Goal: Transaction & Acquisition: Purchase product/service

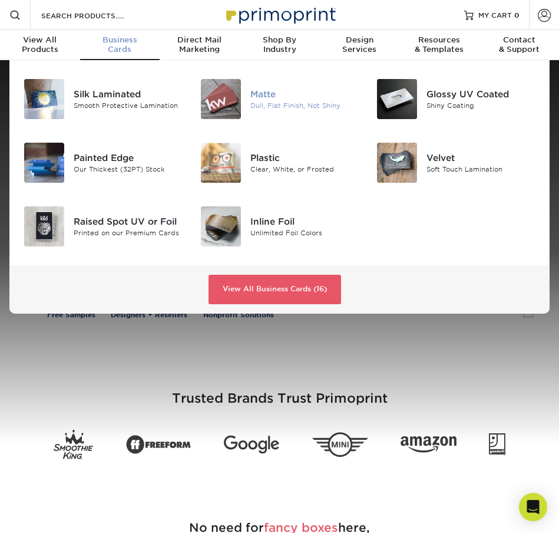
click at [287, 99] on div "Matte" at bounding box center [305, 94] width 109 height 13
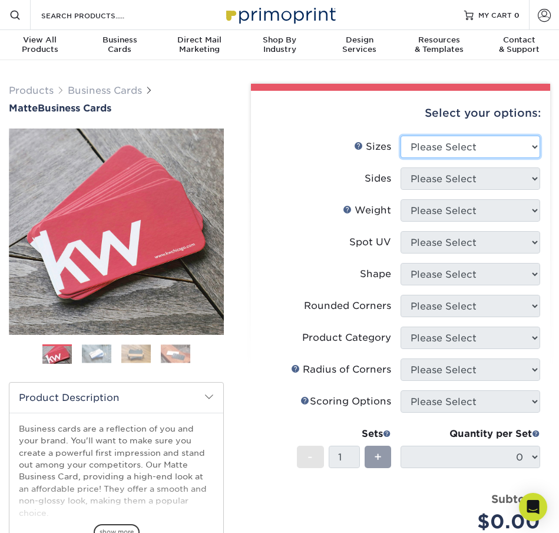
click at [420, 146] on select "Please Select 1.5" x 3.5" - Mini 1.75" x 3.5" - Mini 2" x 2" - Square 2" x 3" -…" at bounding box center [471, 147] width 140 height 22
select select "2.00x3.50"
click at [401, 136] on select "Please Select 1.5" x 3.5" - Mini 1.75" x 3.5" - Mini 2" x 2" - Square 2" x 3" -…" at bounding box center [471, 147] width 140 height 22
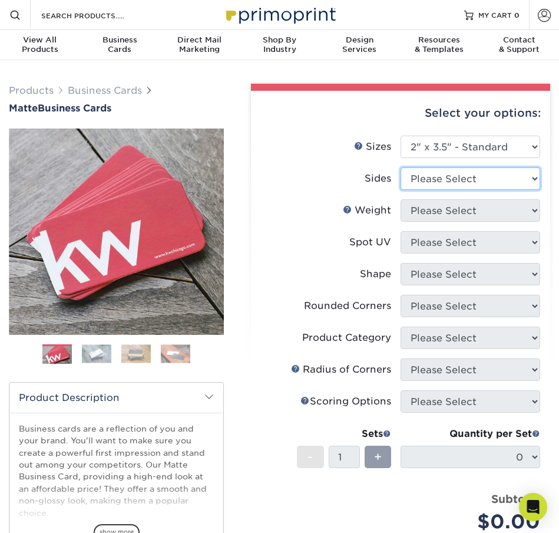
click at [429, 179] on select "Please Select Print Both Sides Print Front Only" at bounding box center [471, 178] width 140 height 22
select select "13abbda7-1d64-4f25-8bb2-c179b224825d"
click at [401, 167] on select "Please Select Print Both Sides Print Front Only" at bounding box center [471, 178] width 140 height 22
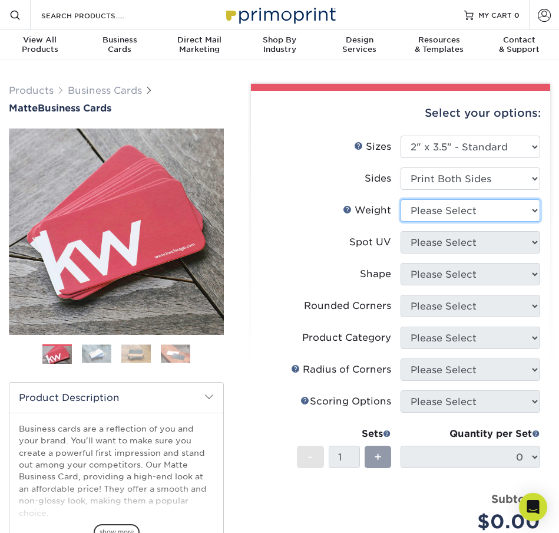
click at [435, 211] on select "Please Select 16PT 14PT" at bounding box center [471, 210] width 140 height 22
select select "16PT"
click at [401, 199] on select "Please Select 16PT 14PT" at bounding box center [471, 210] width 140 height 22
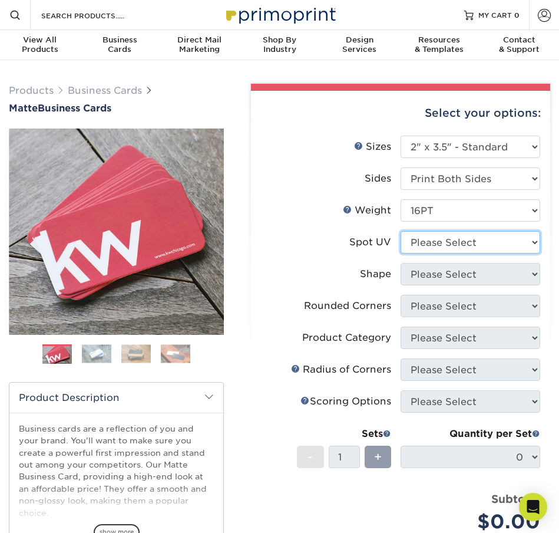
click at [432, 239] on select "Please Select No Spot UV Front and Back (Both Sides) Front Only Back Only" at bounding box center [471, 242] width 140 height 22
click at [513, 241] on select "Please Select No Spot UV Front and Back (Both Sides) Front Only Back Only" at bounding box center [471, 242] width 140 height 22
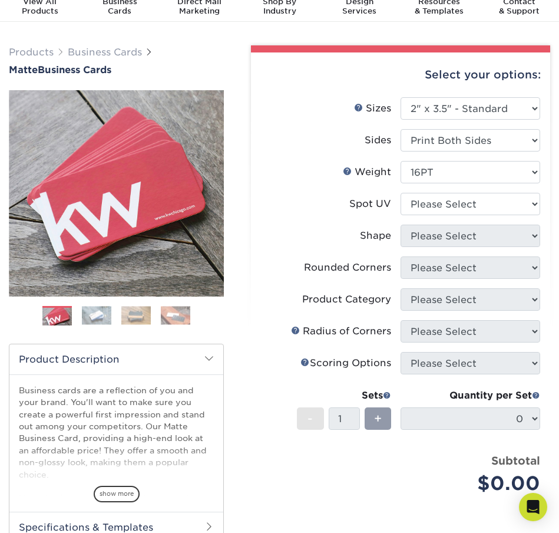
scroll to position [59, 0]
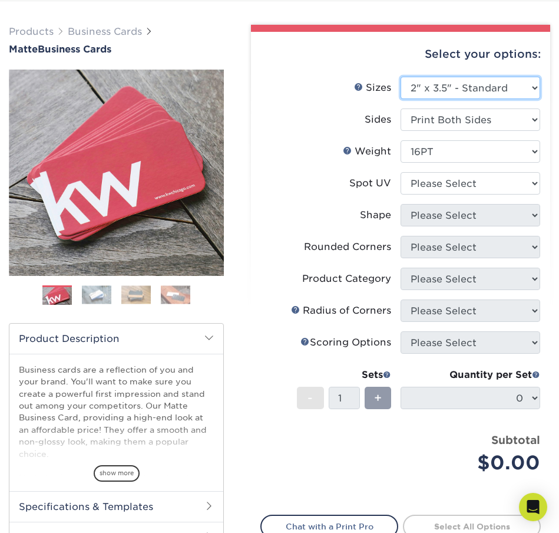
click at [505, 87] on select "Please Select 1.5" x 3.5" - Mini 1.75" x 3.5" - Mini 2" x 2" - Square 2" x 3" -…" at bounding box center [471, 88] width 140 height 22
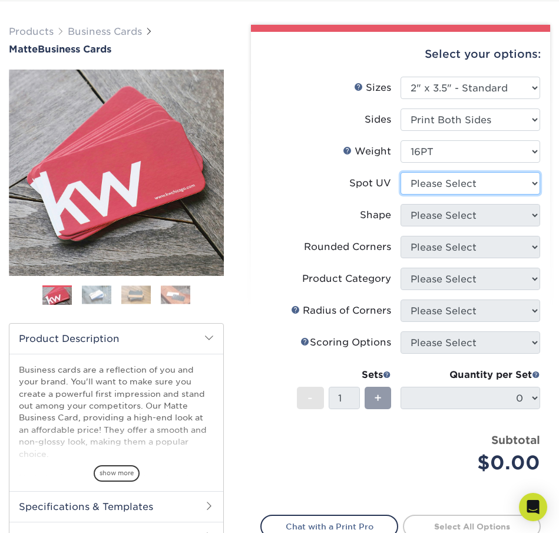
click at [518, 189] on select "Please Select No Spot UV Front and Back (Both Sides) Front Only Back Only" at bounding box center [471, 183] width 140 height 22
select select "0"
click at [401, 172] on select "Please Select No Spot UV Front and Back (Both Sides) Front Only Back Only" at bounding box center [471, 183] width 140 height 22
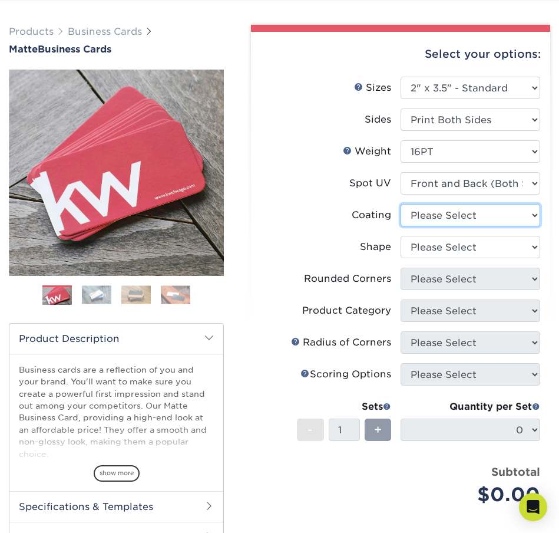
click at [523, 215] on select at bounding box center [471, 215] width 140 height 22
select select "121bb7b5-3b4d-429f-bd8d-bbf80e953313"
click at [401, 204] on select at bounding box center [471, 215] width 140 height 22
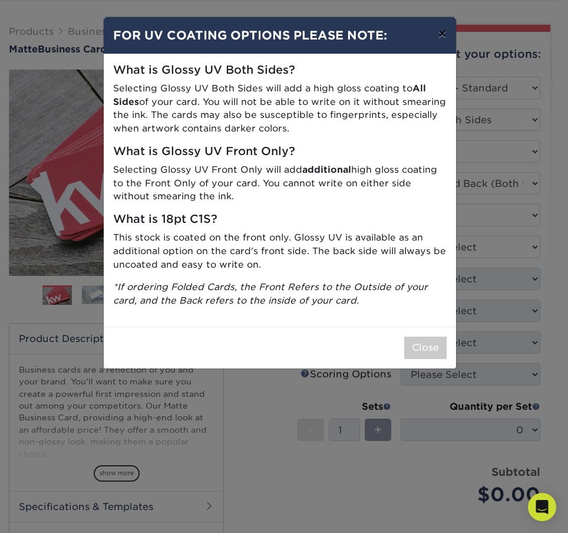
click at [443, 36] on button "×" at bounding box center [442, 33] width 27 height 33
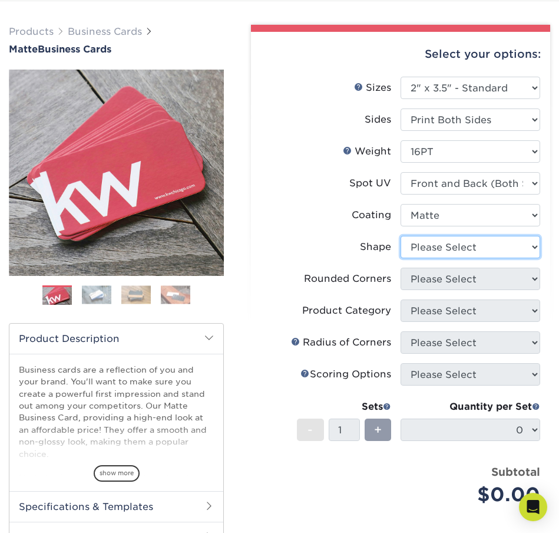
click at [528, 253] on select "Please Select Standard" at bounding box center [471, 247] width 140 height 22
select select "standard"
click at [401, 236] on select "Please Select Standard" at bounding box center [471, 247] width 140 height 22
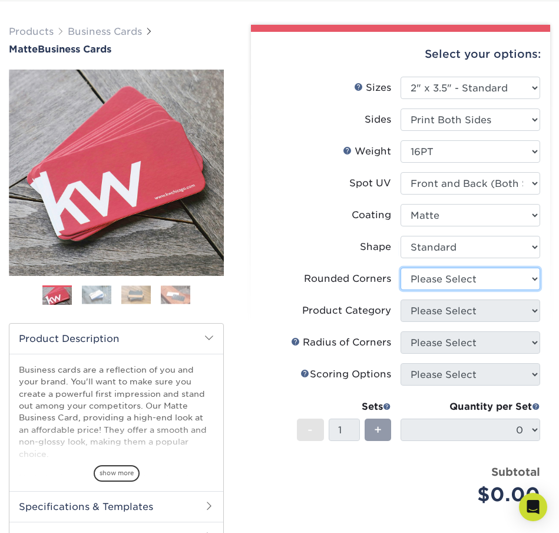
click at [503, 275] on select "Please Select Yes - Round 2 Corners Yes - Round 4 Corners No" at bounding box center [471, 279] width 140 height 22
select select "7672df9e-0e0a-464d-8e1f-920c575e4da3"
click at [401, 268] on select "Please Select Yes - Round 2 Corners Yes - Round 4 Corners No" at bounding box center [471, 279] width 140 height 22
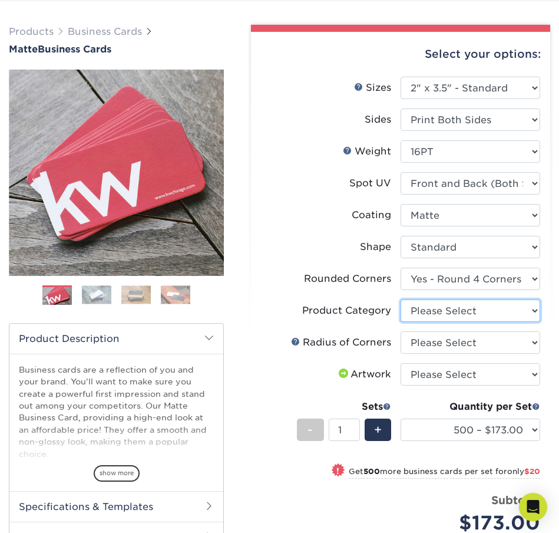
click at [498, 314] on select "Please Select Business Cards" at bounding box center [471, 310] width 140 height 22
select select "3b5148f1-0588-4f88-a218-97bcfdce65c1"
click at [401, 299] on select "Please Select Business Cards" at bounding box center [471, 310] width 140 height 22
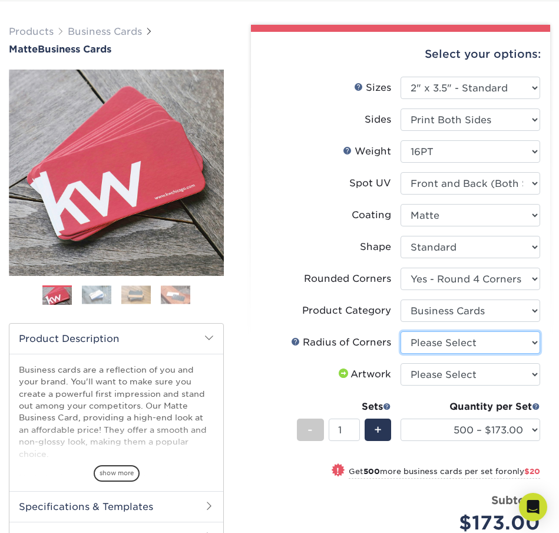
click at [489, 342] on select "Please Select Rounded 1/8" Rounded 1/4"" at bounding box center [471, 342] width 140 height 22
select select "589680c7-ee9a-431b-9d12-d7aeb1386a97"
click at [401, 331] on select "Please Select Rounded 1/8" Rounded 1/4"" at bounding box center [471, 342] width 140 height 22
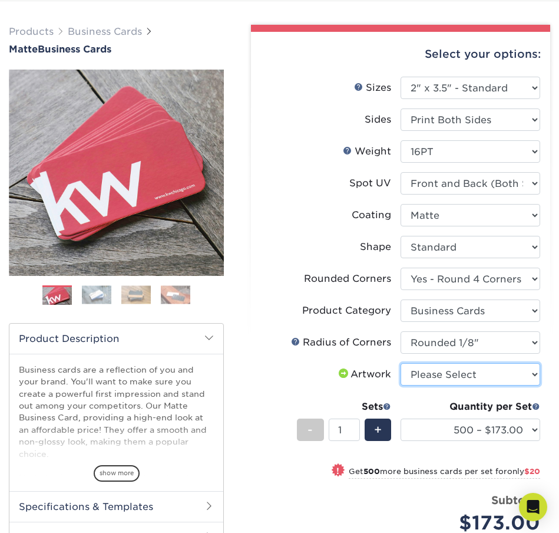
click at [484, 374] on select "Please Select I will upload files I need a design - $100" at bounding box center [471, 374] width 140 height 22
select select "upload"
click at [401, 363] on select "Please Select I will upload files I need a design - $100" at bounding box center [471, 374] width 140 height 22
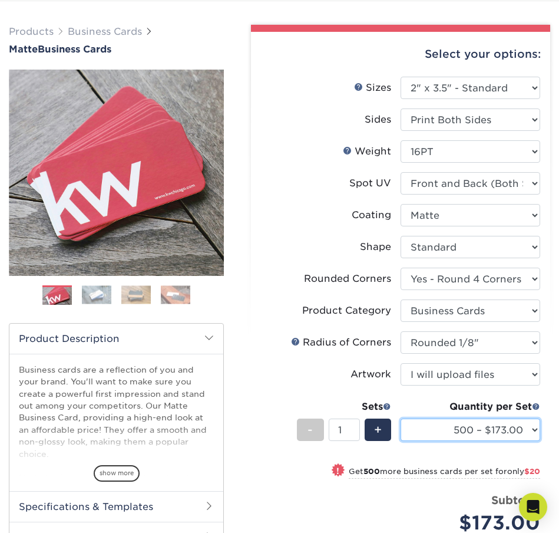
click at [490, 421] on select "500 – $173.00 1000 – $193.00 2500 – $356.00 5000 – $534.00 10000 – $1048.00 150…" at bounding box center [471, 430] width 140 height 22
click at [401, 419] on select "500 – $173.00 1000 – $193.00 2500 – $356.00 5000 – $534.00 10000 – $1048.00 150…" at bounding box center [471, 430] width 140 height 22
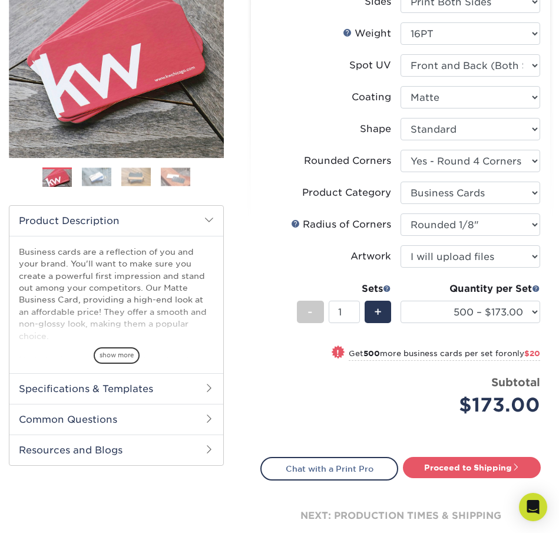
drag, startPoint x: 250, startPoint y: 304, endPoint x: 279, endPoint y: 386, distance: 87.6
click at [279, 386] on div "Price per set $173.00" at bounding box center [331, 396] width 140 height 45
click at [374, 312] on span "+" at bounding box center [378, 312] width 8 height 18
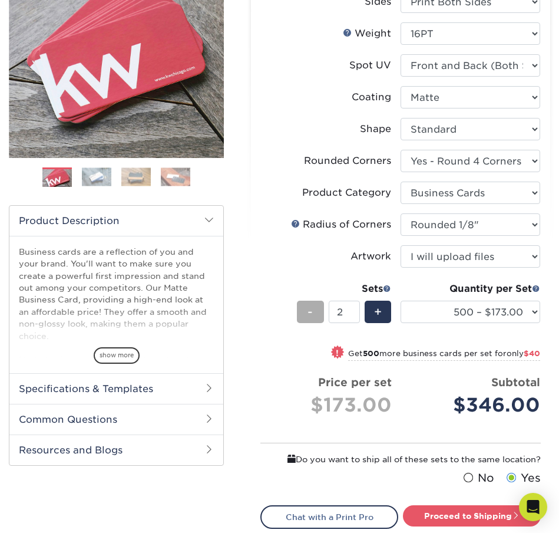
click at [309, 318] on span "-" at bounding box center [310, 312] width 5 height 18
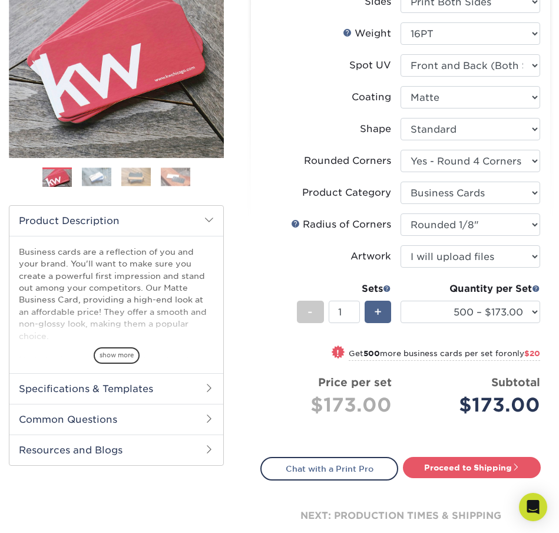
click at [374, 318] on span "+" at bounding box center [378, 312] width 8 height 18
type input "2"
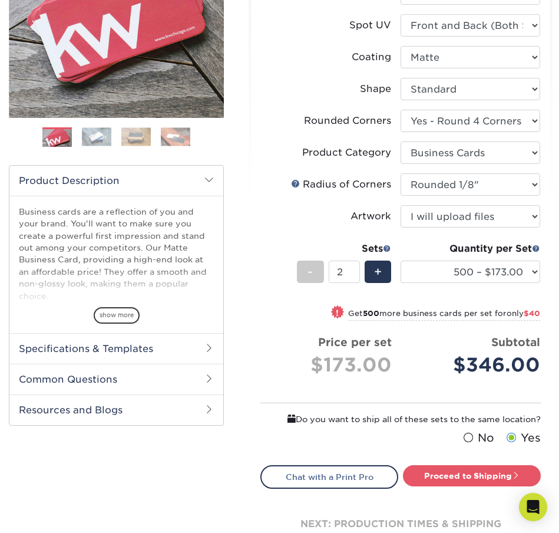
scroll to position [236, 0]
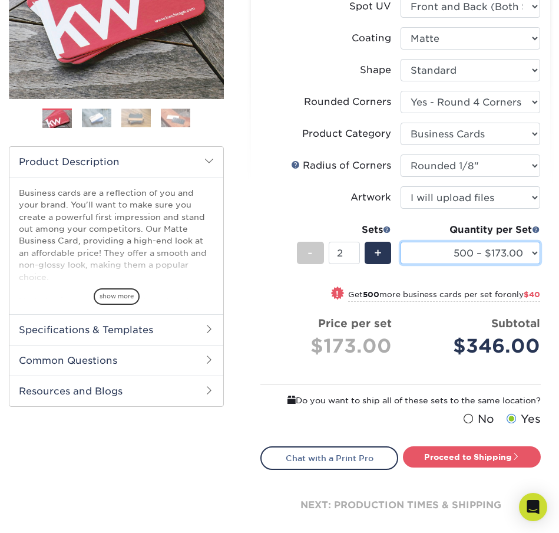
click at [527, 262] on select "500 – $173.00 1000 – $193.00 2500 – $356.00 5000 – $534.00 10000 – $1048.00 150…" at bounding box center [471, 253] width 140 height 22
click at [401, 242] on select "500 – $173.00 1000 – $193.00 2500 – $356.00 5000 – $534.00 10000 – $1048.00 150…" at bounding box center [471, 253] width 140 height 22
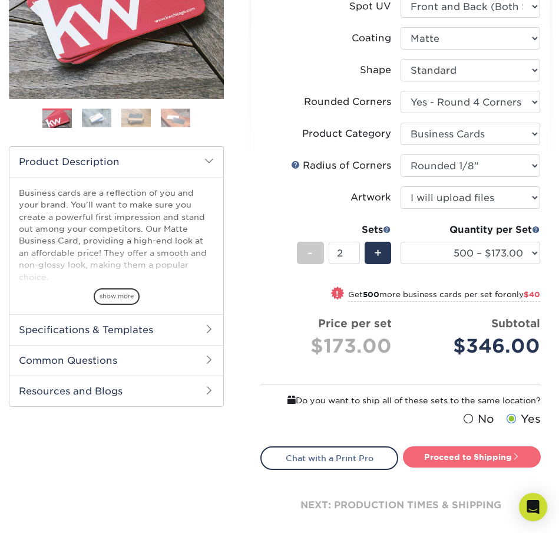
click at [501, 450] on link "Proceed to Shipping" at bounding box center [472, 456] width 138 height 21
type input "Set 1"
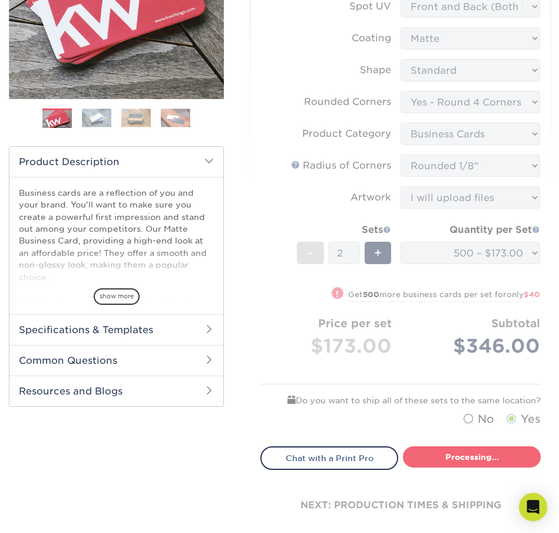
select select "35812549-b57e-47cc-b06c-61730cf79709"
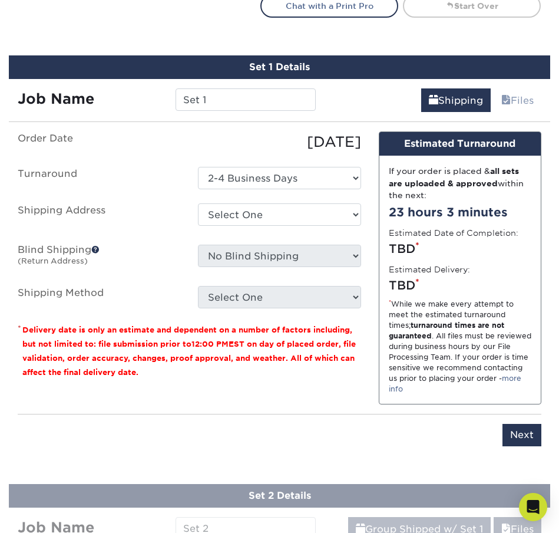
scroll to position [596, 0]
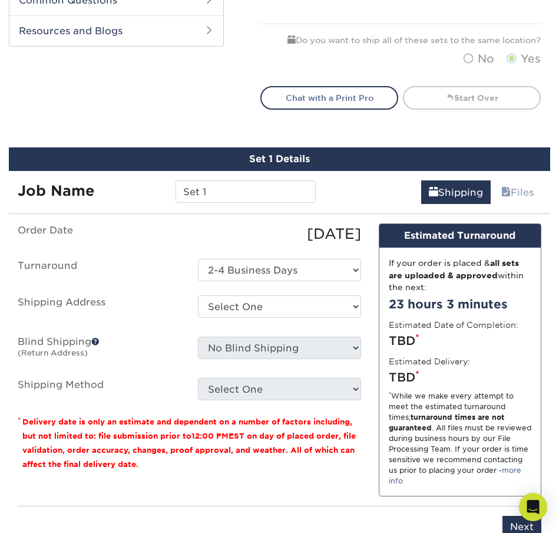
drag, startPoint x: 218, startPoint y: 175, endPoint x: 215, endPoint y: 180, distance: 6.4
click at [217, 176] on div "Job Name Set 1" at bounding box center [167, 187] width 316 height 33
click at [213, 189] on input "Set 1" at bounding box center [246, 191] width 140 height 22
type input "S"
type input "Audra's new job"
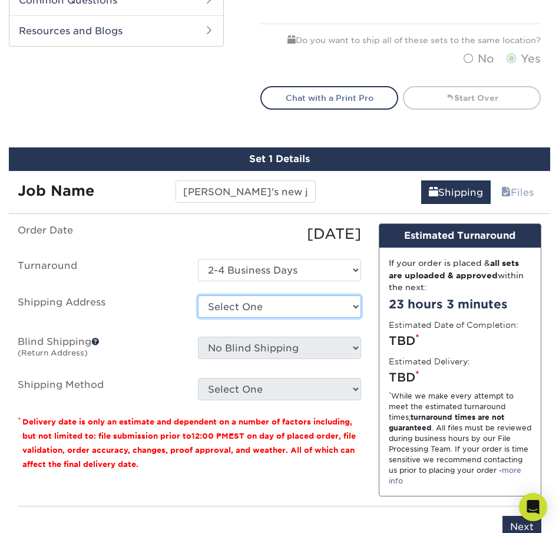
click at [351, 304] on select "Select One + Add New Address - Login" at bounding box center [279, 306] width 163 height 22
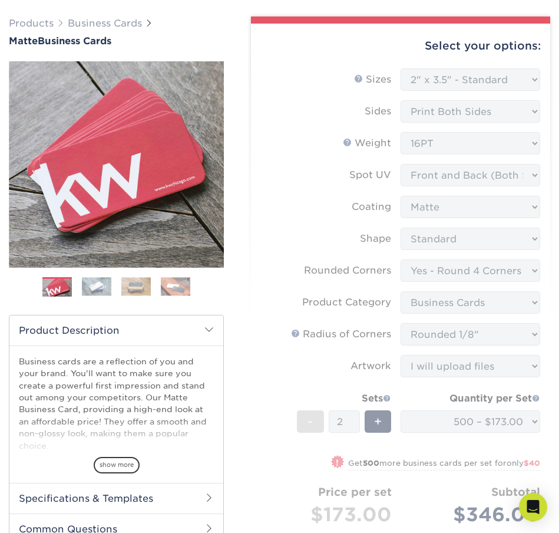
scroll to position [0, 0]
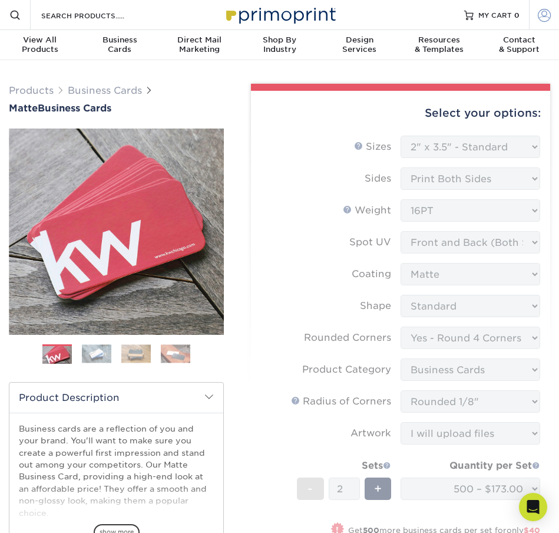
click at [542, 15] on span at bounding box center [544, 14] width 13 height 13
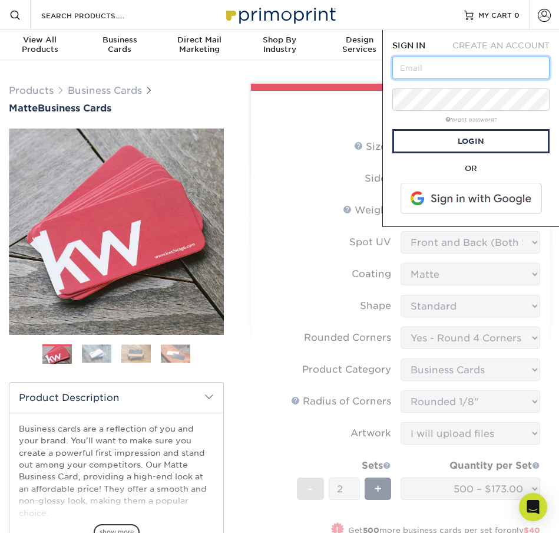
click at [454, 67] on input "text" at bounding box center [471, 68] width 157 height 22
click at [510, 67] on input "kimgrosswilliams@gmail.com" at bounding box center [471, 68] width 157 height 22
type input "[PERSON_NAME][EMAIL_ADDRESS][DOMAIN_NAME]"
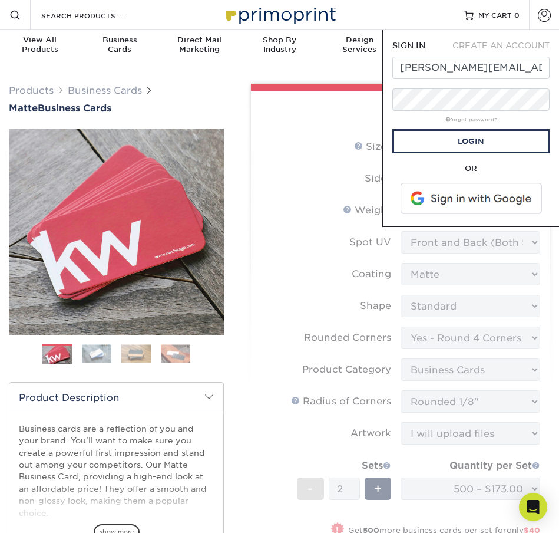
drag, startPoint x: 271, startPoint y: 206, endPoint x: 301, endPoint y: 193, distance: 32.4
click at [272, 207] on form "Sizes Help Sizes Please Select 1.5" x 3.5" - Mini 1.75" x 3.5" - Mini 2" x 2" -…" at bounding box center [401, 402] width 281 height 532
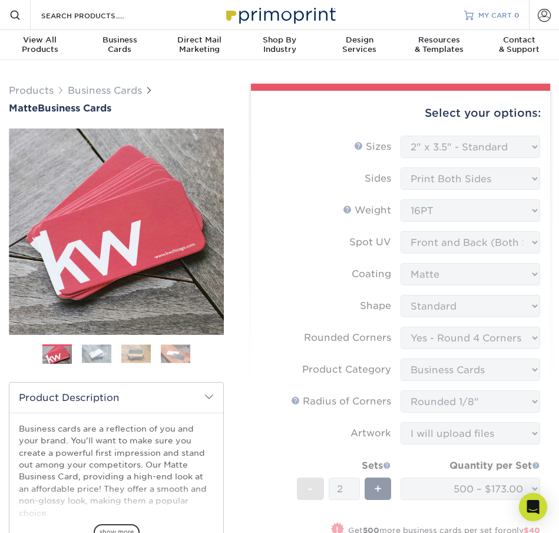
click at [484, 21] on link "MY CART 0" at bounding box center [492, 15] width 55 height 30
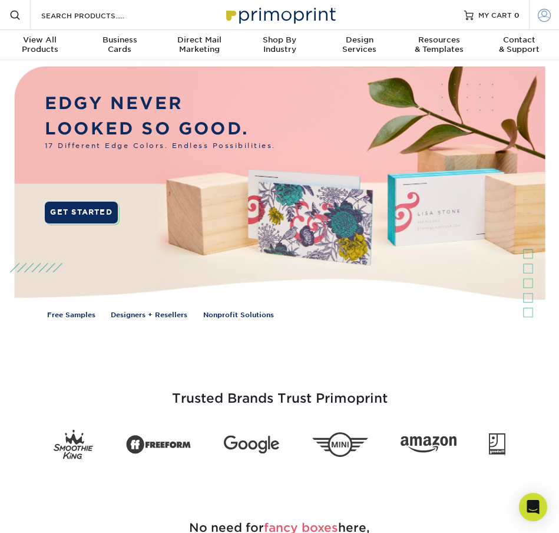
click at [544, 15] on span at bounding box center [544, 14] width 13 height 13
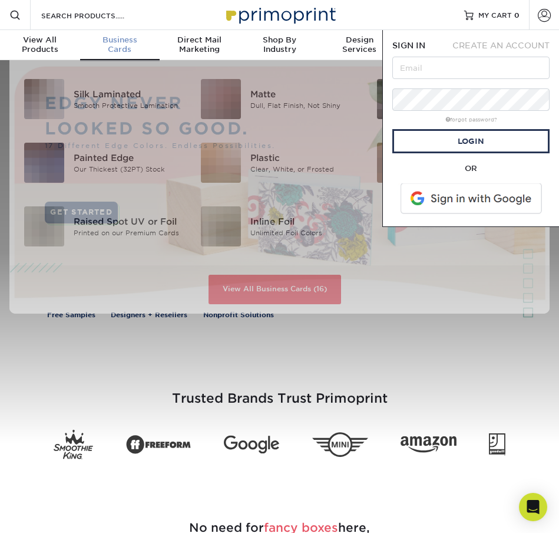
click at [115, 45] on div "Business Cards" at bounding box center [120, 44] width 80 height 19
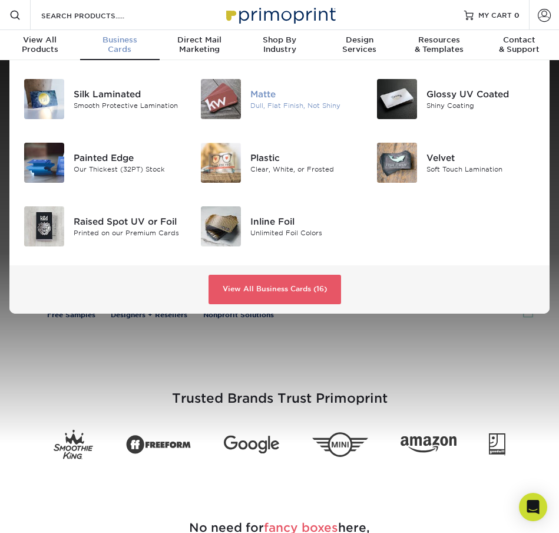
click at [229, 95] on img at bounding box center [221, 99] width 40 height 40
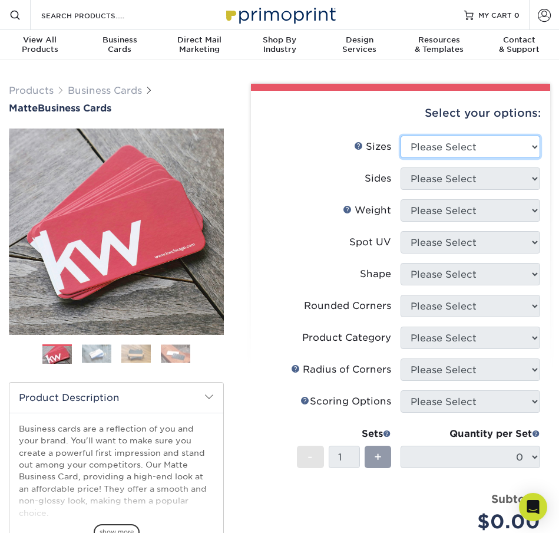
click at [487, 138] on select "Please Select 1.5" x 3.5" - Mini 1.75" x 3.5" - Mini 2" x 2" - Square 2" x 3" -…" at bounding box center [471, 147] width 140 height 22
select select "2.00x3.50"
click at [401, 136] on select "Please Select 1.5" x 3.5" - Mini 1.75" x 3.5" - Mini 2" x 2" - Square 2" x 3" -…" at bounding box center [471, 147] width 140 height 22
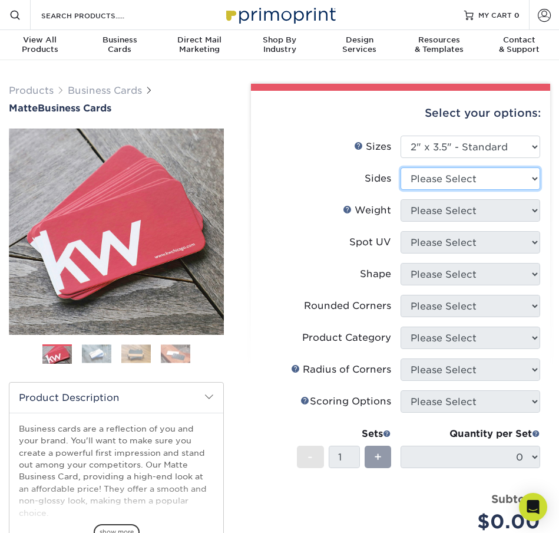
click at [467, 176] on select "Please Select Print Both Sides Print Front Only" at bounding box center [471, 178] width 140 height 22
select select "13abbda7-1d64-4f25-8bb2-c179b224825d"
click at [401, 167] on select "Please Select Print Both Sides Print Front Only" at bounding box center [471, 178] width 140 height 22
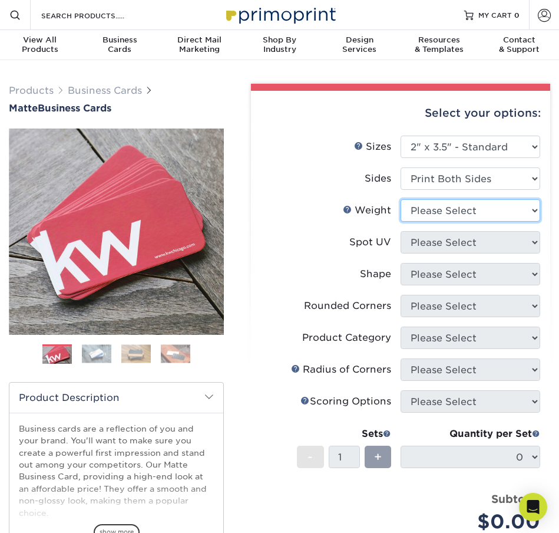
click at [460, 212] on select "Please Select 16PT 14PT" at bounding box center [471, 210] width 140 height 22
select select "16PT"
click at [401, 199] on select "Please Select 16PT 14PT" at bounding box center [471, 210] width 140 height 22
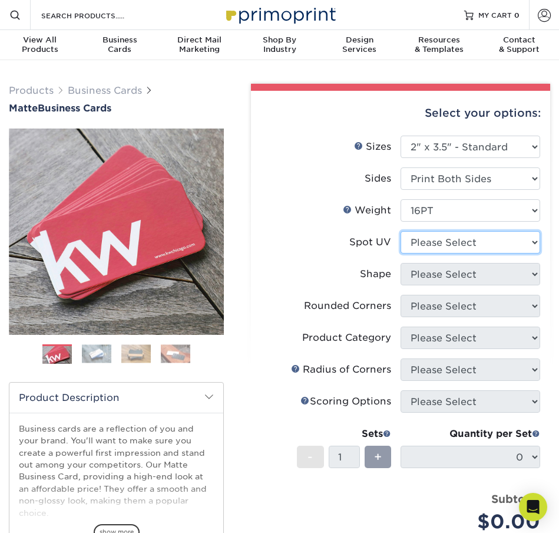
click at [456, 237] on select "Please Select No Spot UV Front and Back (Both Sides) Front Only Back Only" at bounding box center [471, 242] width 140 height 22
select select "0"
click at [401, 231] on select "Please Select No Spot UV Front and Back (Both Sides) Front Only Back Only" at bounding box center [471, 242] width 140 height 22
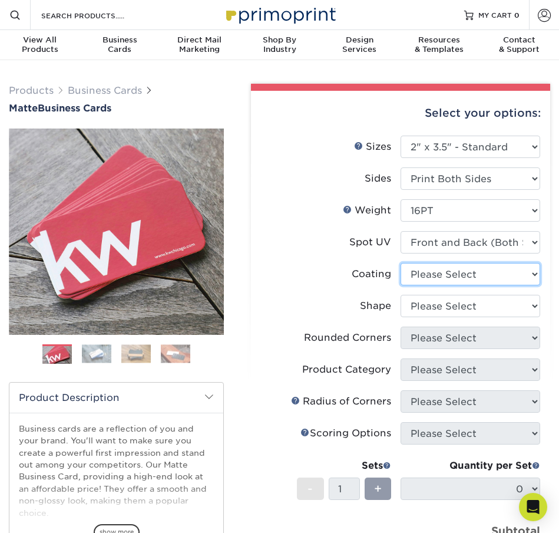
click at [463, 272] on select at bounding box center [471, 274] width 140 height 22
select select "121bb7b5-3b4d-429f-bd8d-bbf80e953313"
click at [401, 263] on select at bounding box center [471, 274] width 140 height 22
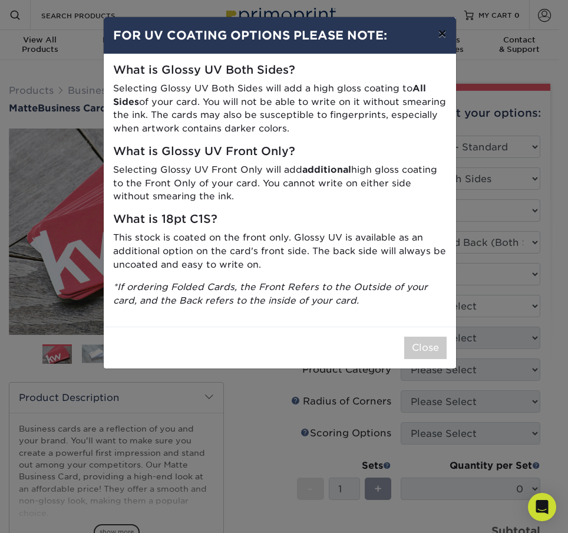
click at [444, 35] on button "×" at bounding box center [442, 33] width 27 height 33
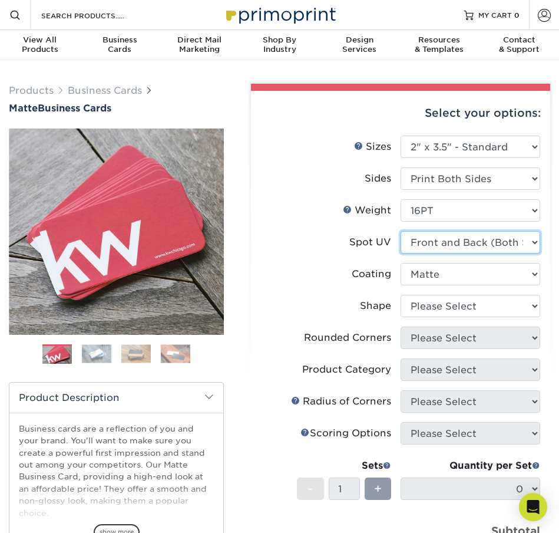
click at [462, 251] on select "Please Select No Spot UV Front and Back (Both Sides) Front Only Back Only" at bounding box center [471, 242] width 140 height 22
select select "2"
click at [401, 231] on select "Please Select No Spot UV Front and Back (Both Sides) Front Only Back Only" at bounding box center [471, 242] width 140 height 22
select select "-1"
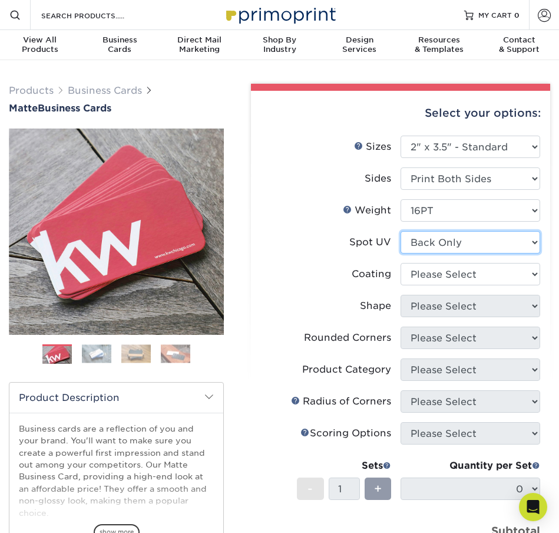
click at [440, 243] on select "Please Select No Spot UV Front and Back (Both Sides) Front Only Back Only" at bounding box center [471, 242] width 140 height 22
select select "3"
click at [401, 231] on select "Please Select No Spot UV Front and Back (Both Sides) Front Only Back Only" at bounding box center [471, 242] width 140 height 22
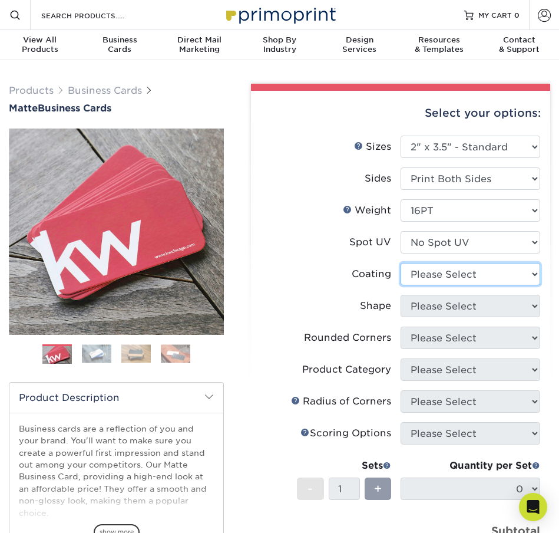
click at [439, 278] on select at bounding box center [471, 274] width 140 height 22
select select "121bb7b5-3b4d-429f-bd8d-bbf80e953313"
click at [401, 263] on select at bounding box center [471, 274] width 140 height 22
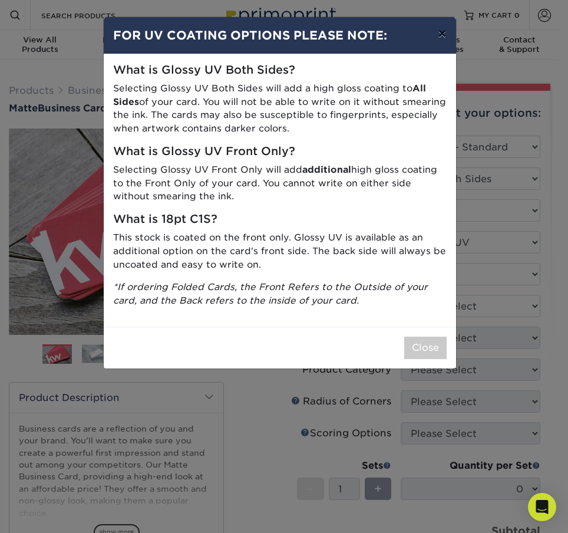
click at [442, 34] on button "×" at bounding box center [442, 33] width 27 height 33
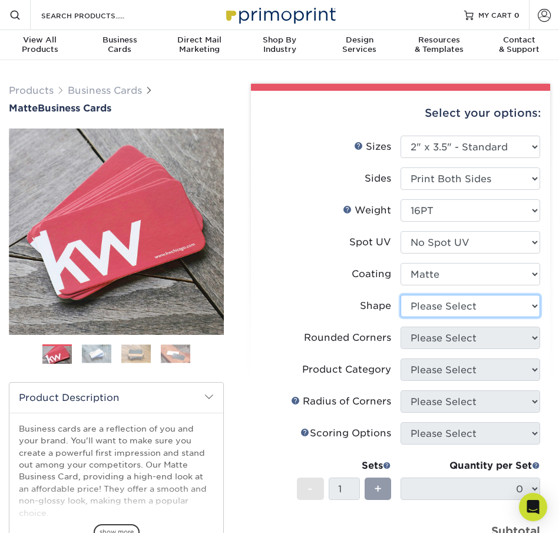
click at [463, 307] on select "Please Select Standard Oval" at bounding box center [471, 306] width 140 height 22
select select "standard"
click at [401, 295] on select "Please Select Standard Oval" at bounding box center [471, 306] width 140 height 22
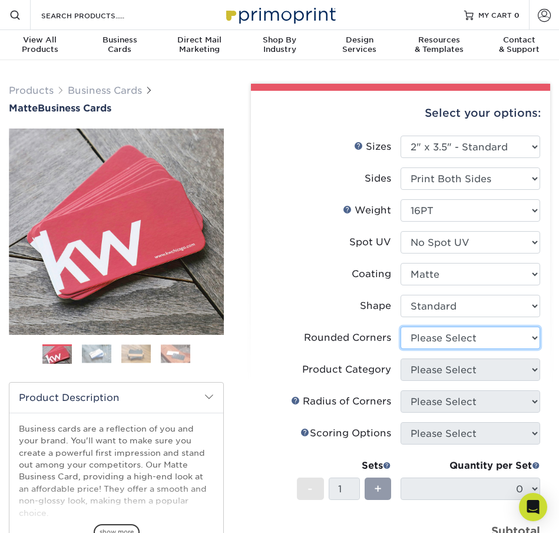
click at [451, 340] on select "Please Select Yes - Round 2 Corners Yes - Round 4 Corners No" at bounding box center [471, 338] width 140 height 22
select select "7672df9e-0e0a-464d-8e1f-920c575e4da3"
click at [401, 327] on select "Please Select Yes - Round 2 Corners Yes - Round 4 Corners No" at bounding box center [471, 338] width 140 height 22
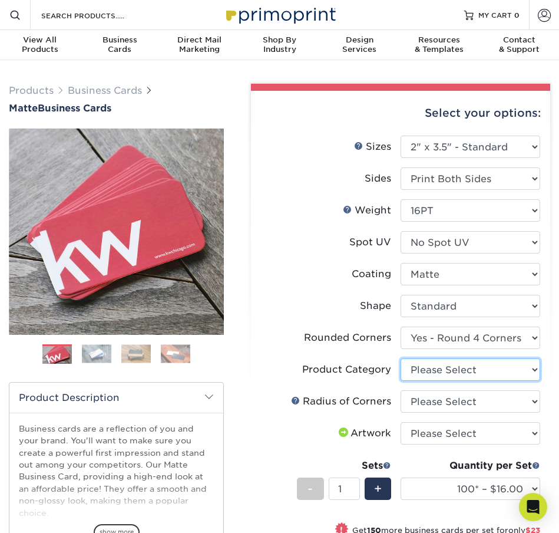
click at [444, 370] on select "Please Select Business Cards" at bounding box center [471, 369] width 140 height 22
select select "3b5148f1-0588-4f88-a218-97bcfdce65c1"
click at [401, 358] on select "Please Select Business Cards" at bounding box center [471, 369] width 140 height 22
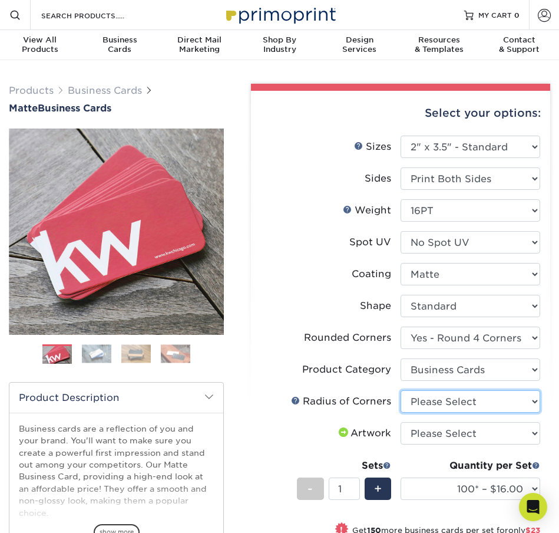
click at [440, 403] on select "Please Select Rounded 1/8" Rounded 1/4"" at bounding box center [471, 401] width 140 height 22
select select "589680c7-ee9a-431b-9d12-d7aeb1386a97"
click at [401, 390] on select "Please Select Rounded 1/8" Rounded 1/4"" at bounding box center [471, 401] width 140 height 22
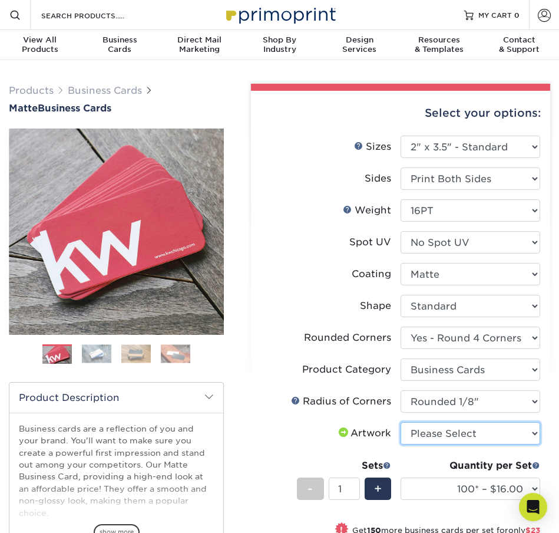
click at [439, 431] on select "Please Select I will upload files I need a design - $100" at bounding box center [471, 433] width 140 height 22
select select "upload"
click at [401, 422] on select "Please Select I will upload files I need a design - $100" at bounding box center [471, 433] width 140 height 22
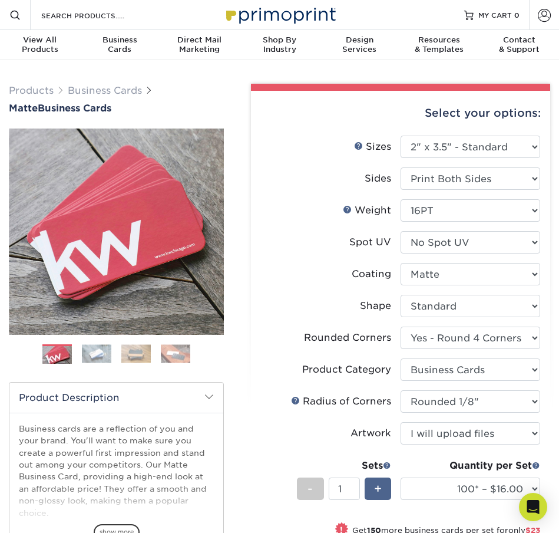
click at [384, 489] on div "+" at bounding box center [378, 488] width 27 height 22
type input "2"
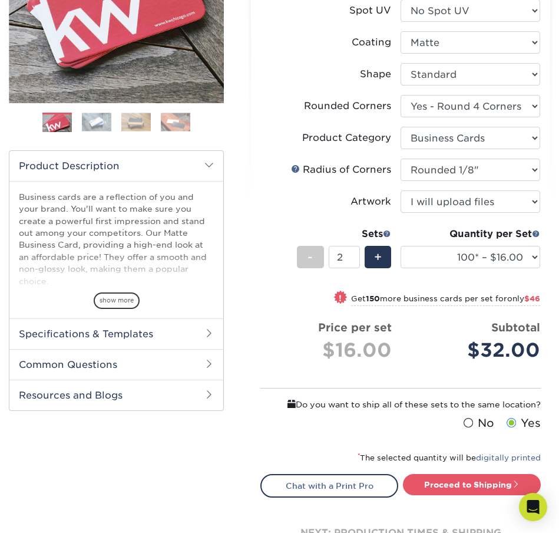
scroll to position [236, 0]
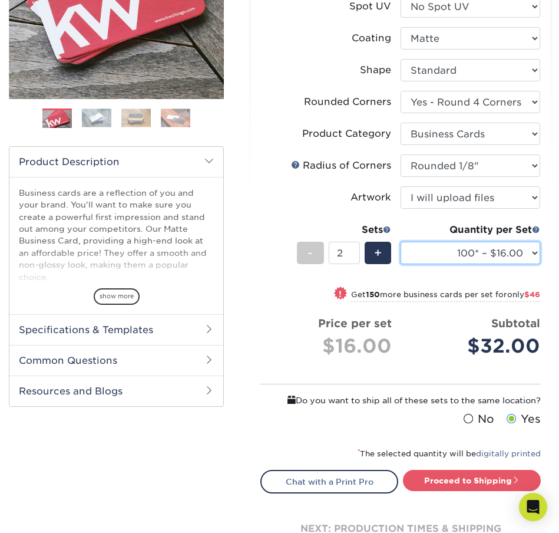
click at [518, 251] on select "100* – $16.00 250* – $39.00 500 – $77.00 1000 – $94.00 2500 – $173.00 5000 – $2…" at bounding box center [471, 253] width 140 height 22
click at [401, 242] on select "100* – $16.00 250* – $39.00 500 – $77.00 1000 – $94.00 2500 – $173.00 5000 – $2…" at bounding box center [471, 253] width 140 height 22
click at [525, 261] on select "100* – $16.00 250* – $39.00 500 – $77.00 1000 – $94.00 2500 – $173.00 5000 – $2…" at bounding box center [471, 253] width 140 height 22
click at [526, 255] on select "100* – $16.00 250* – $39.00 500 – $77.00 1000 – $94.00 2500 – $173.00 5000 – $2…" at bounding box center [471, 253] width 140 height 22
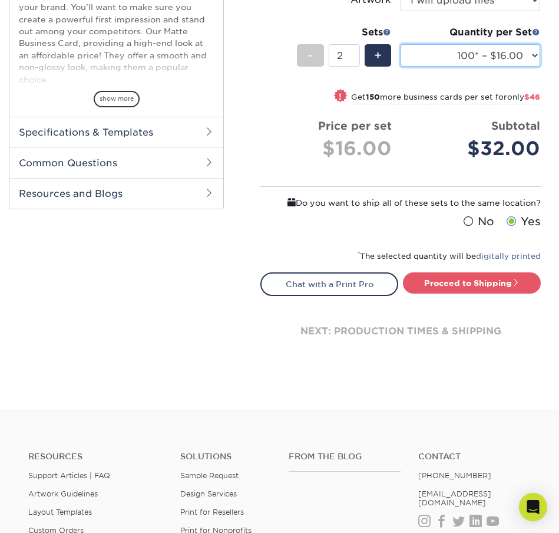
scroll to position [413, 0]
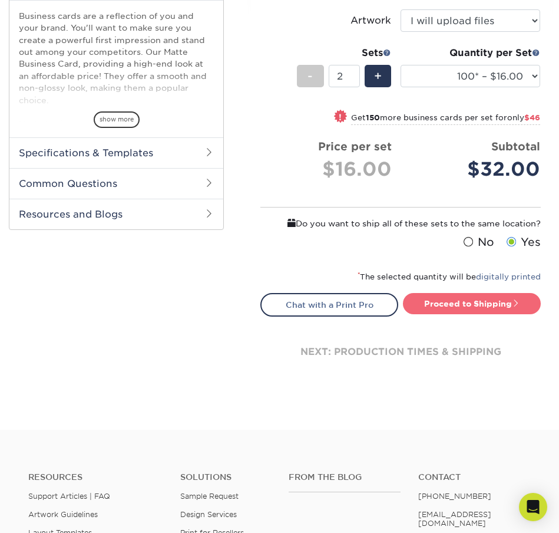
click at [502, 299] on link "Proceed to Shipping" at bounding box center [472, 303] width 138 height 21
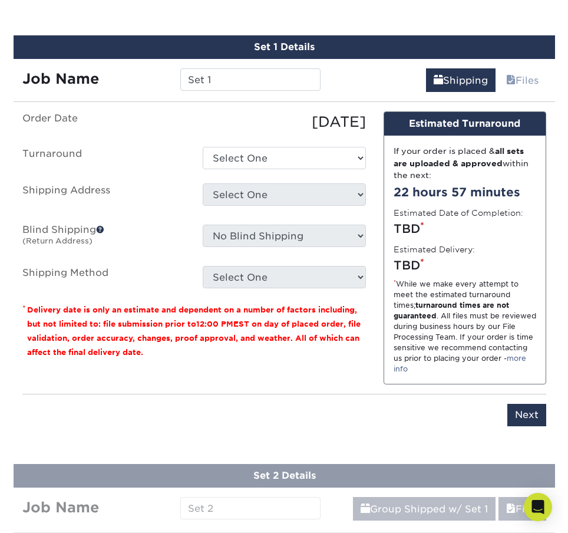
scroll to position [737, 0]
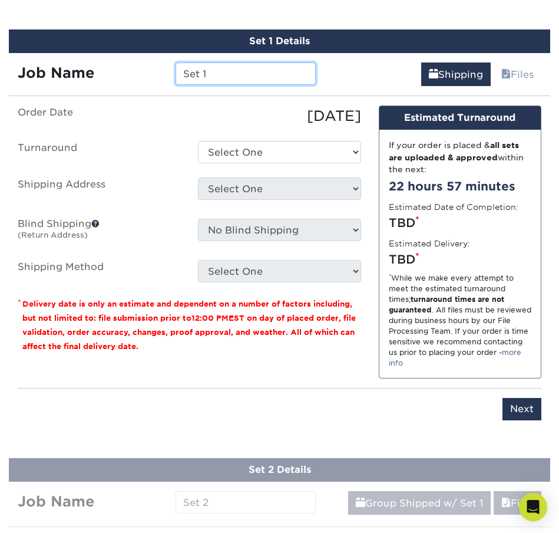
drag, startPoint x: 226, startPoint y: 74, endPoint x: 157, endPoint y: 75, distance: 68.4
click at [157, 75] on div "Job Name Set 1" at bounding box center [167, 73] width 316 height 22
type input "Audra's new job"
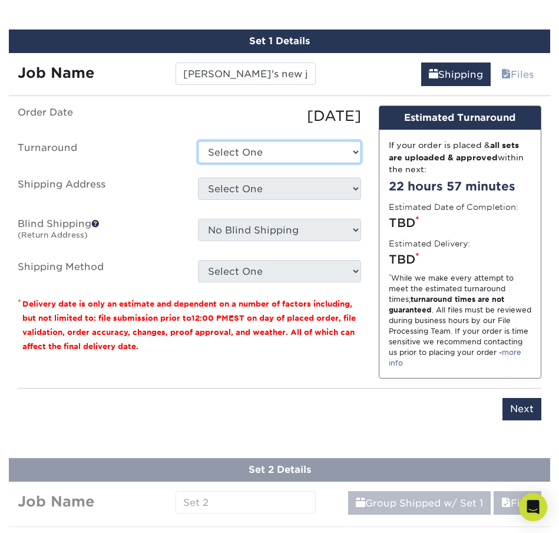
click at [250, 145] on select "Select One 2-4 Business Days 2 Day Next Business Day" at bounding box center [279, 152] width 163 height 22
select select "1a14f52c-e88e-4b57-988e-4a9ef63b1916"
click at [198, 141] on select "Select One 2-4 Business Days 2 Day Next Business Day" at bounding box center [279, 152] width 163 height 22
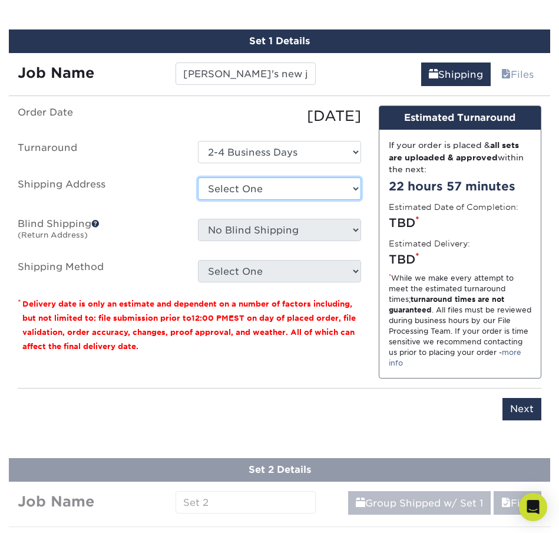
drag, startPoint x: 265, startPoint y: 180, endPoint x: 262, endPoint y: 195, distance: 15.6
click at [262, 195] on select "Select One + Add New Address - Login" at bounding box center [279, 188] width 163 height 22
select select "newaddress"
click at [198, 177] on select "Select One + Add New Address - Login" at bounding box center [279, 188] width 163 height 22
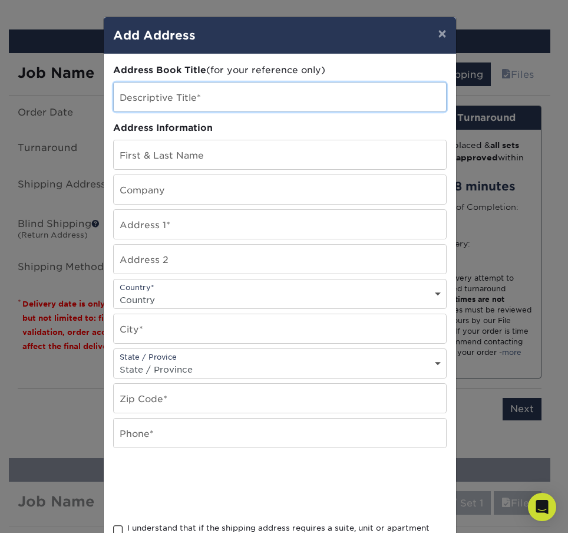
click at [177, 104] on input "text" at bounding box center [280, 97] width 332 height 29
type input "Bluebeard"
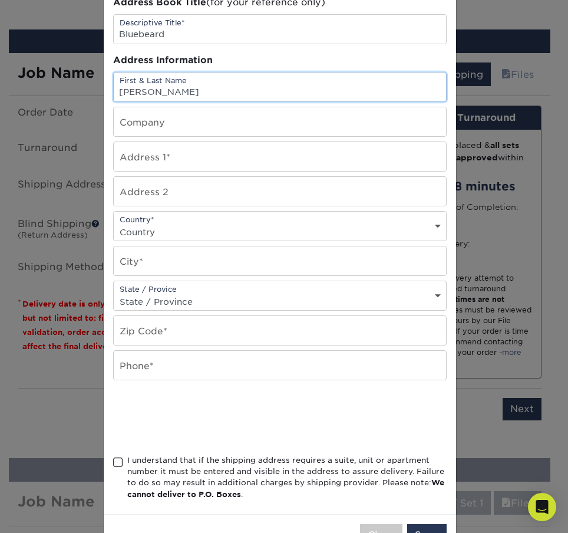
scroll to position [108, 0]
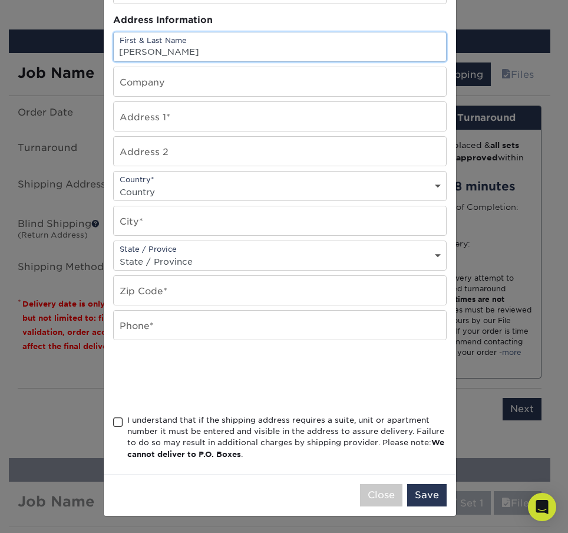
type input "Kimberley Williams"
type input "Bluebeard/Amelia's"
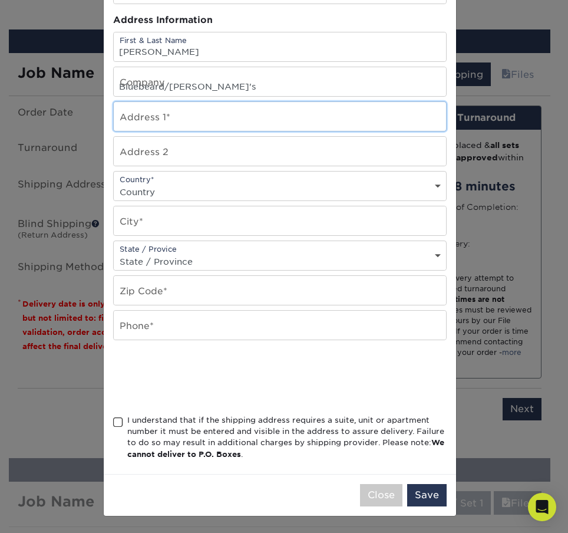
type input "653 Virginia Avenue"
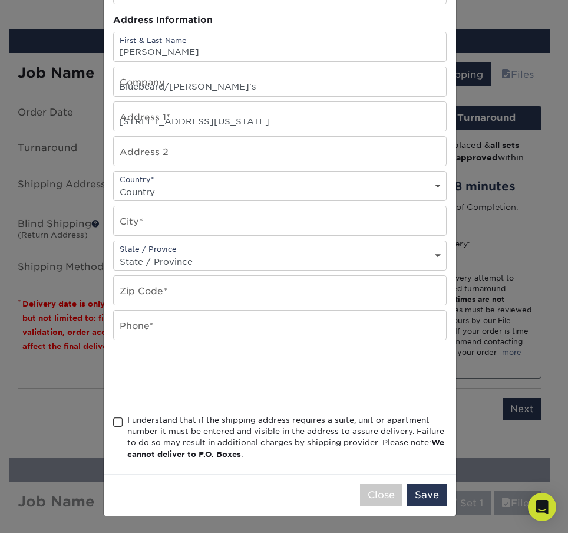
select select "US"
type input "Indianapolis"
select select "IN"
type input "46203"
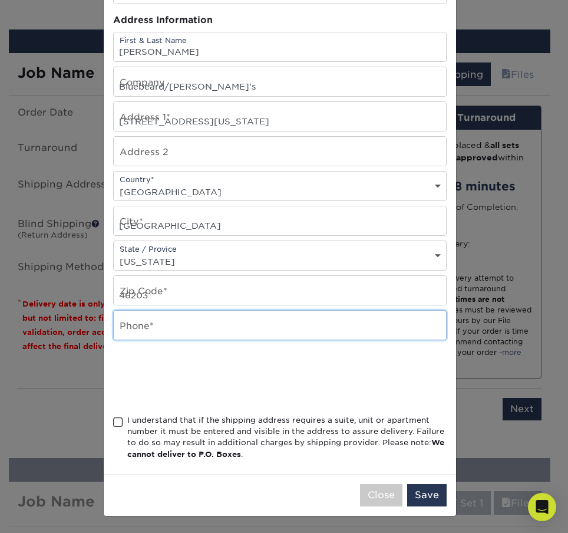
type input "3176861580"
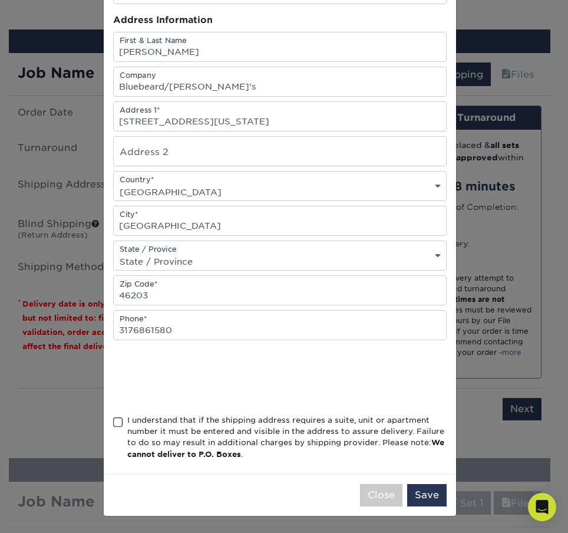
click at [114, 421] on span at bounding box center [118, 422] width 10 height 11
click at [0, 0] on input "I understand that if the shipping address requires a suite, unit or apartment n…" at bounding box center [0, 0] width 0 height 0
click at [427, 499] on button "Save" at bounding box center [426, 495] width 39 height 22
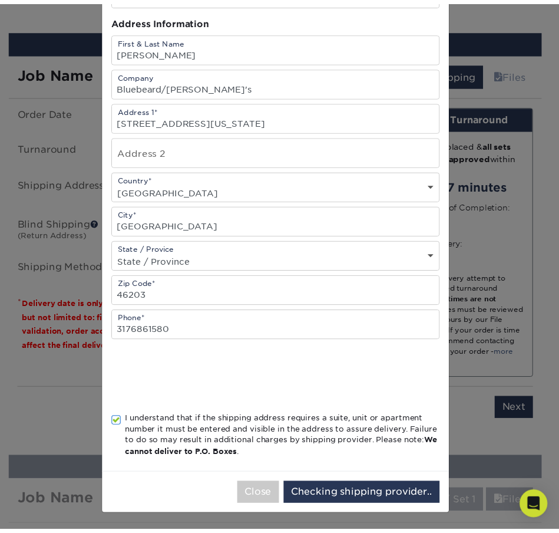
scroll to position [0, 0]
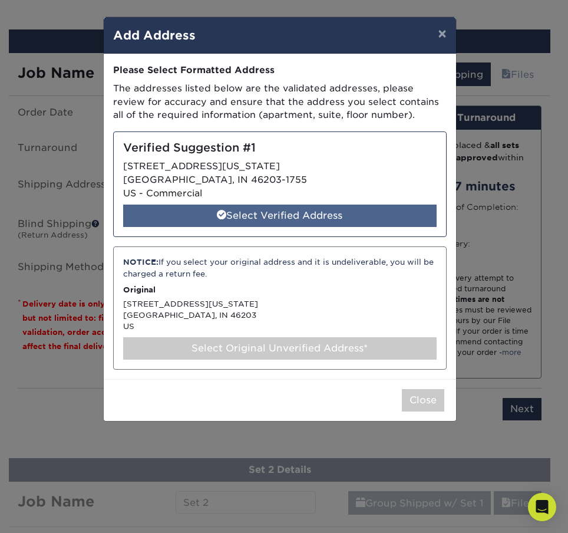
click at [299, 213] on div "Select Verified Address" at bounding box center [280, 216] width 314 height 22
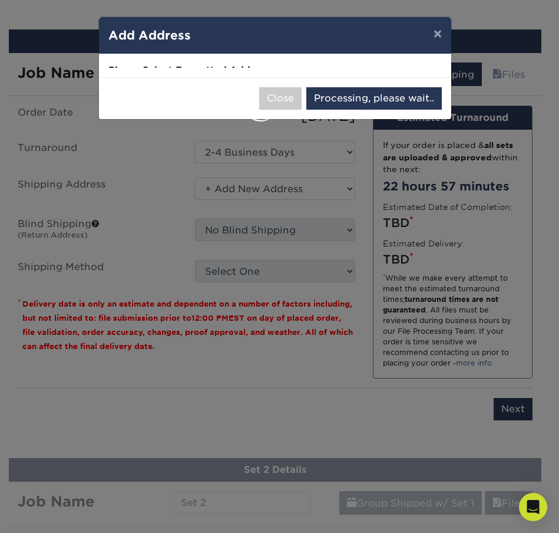
select select "285081"
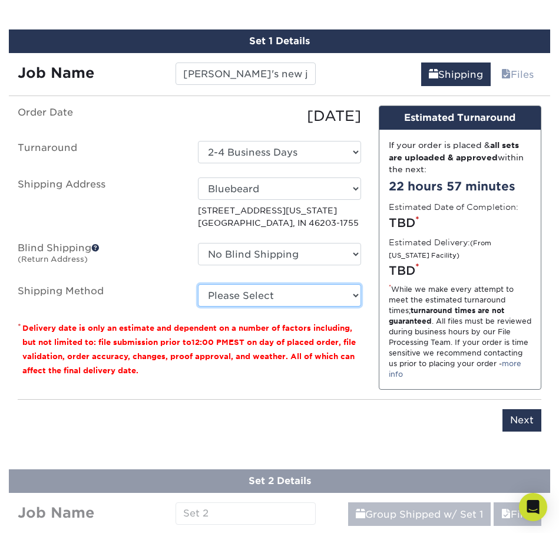
click at [320, 291] on select "Please Select Ground Shipping (+$14.96) 3 Day Shipping Service (+$15.36) 2 Day …" at bounding box center [279, 295] width 163 height 22
select select "03"
click at [198, 284] on select "Please Select Ground Shipping (+$14.96) 3 Day Shipping Service (+$15.36) 2 Day …" at bounding box center [279, 295] width 163 height 22
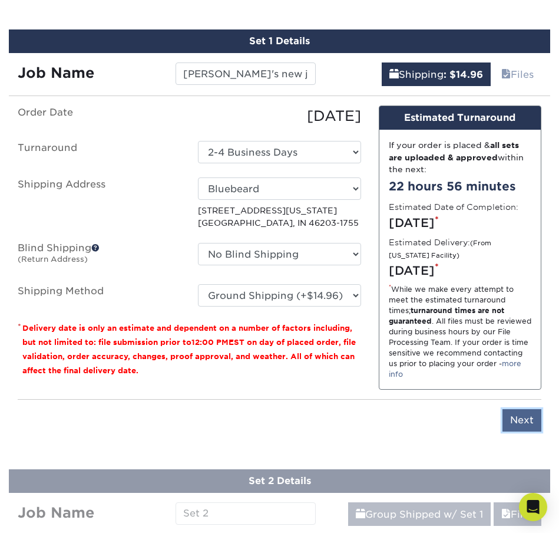
click at [526, 430] on input "Next" at bounding box center [522, 420] width 39 height 22
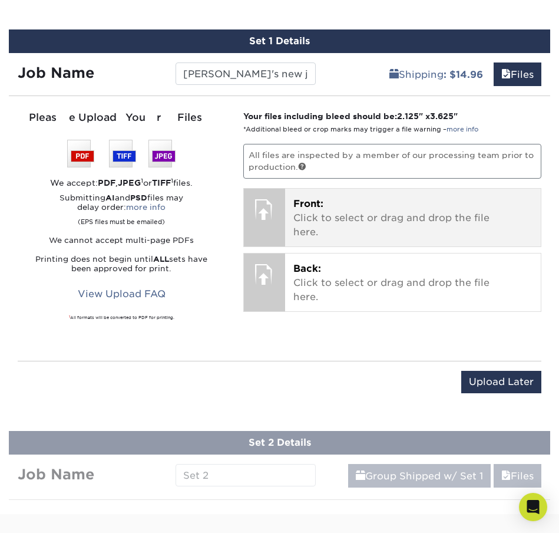
click at [311, 209] on span "Front:" at bounding box center [309, 203] width 30 height 11
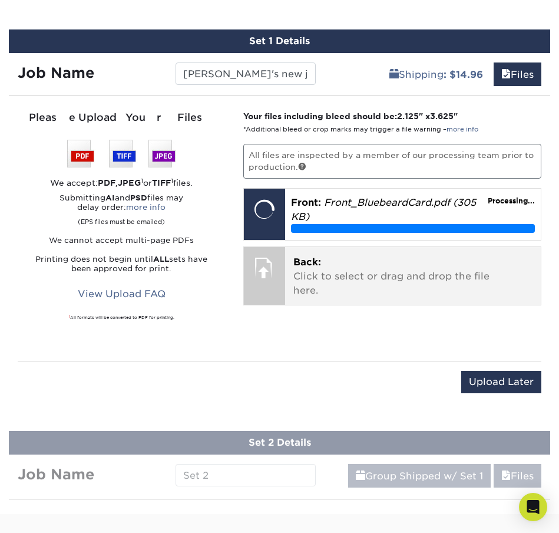
click at [299, 265] on span "Back:" at bounding box center [308, 261] width 28 height 11
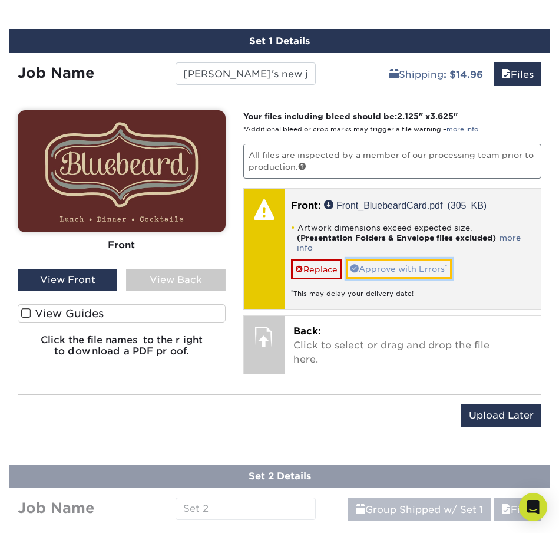
click at [373, 270] on link "Approve with Errors *" at bounding box center [400, 269] width 106 height 20
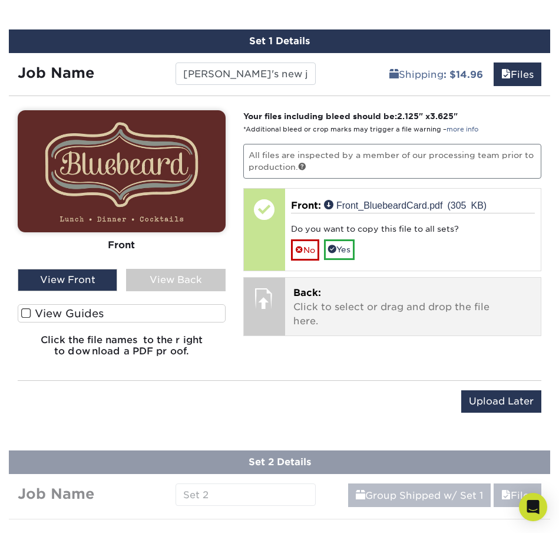
click at [340, 310] on p "Back: Click to select or drag and drop the file here." at bounding box center [413, 307] width 239 height 42
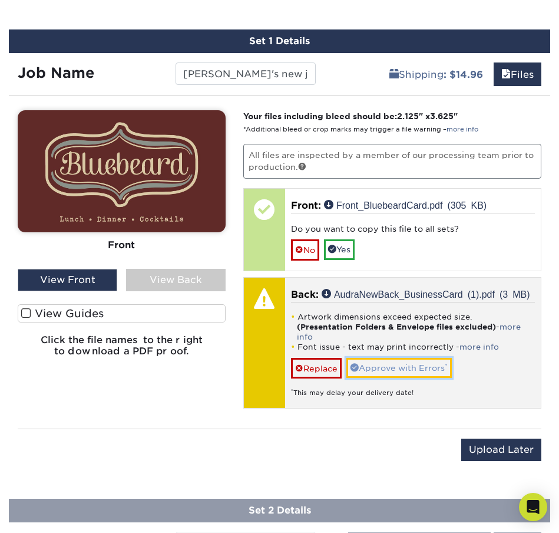
click at [407, 367] on link "Approve with Errors *" at bounding box center [400, 368] width 106 height 20
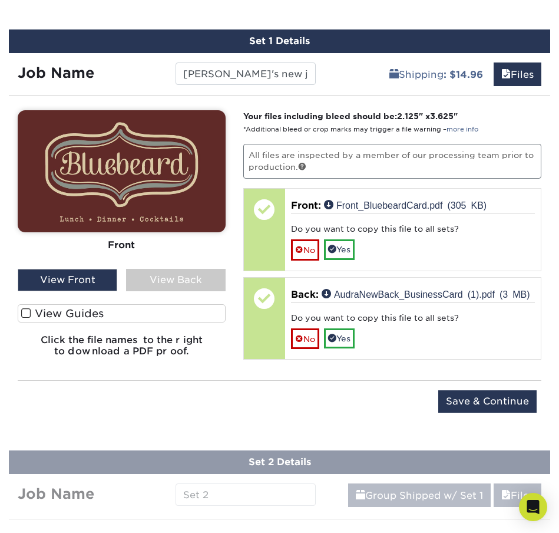
click at [161, 283] on div "View Back" at bounding box center [176, 280] width 100 height 22
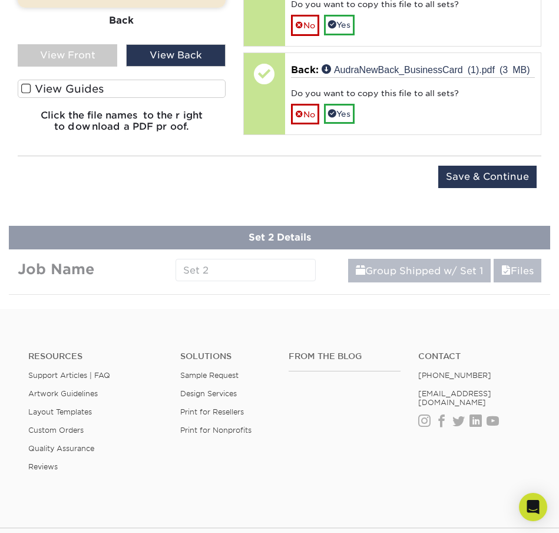
scroll to position [973, 0]
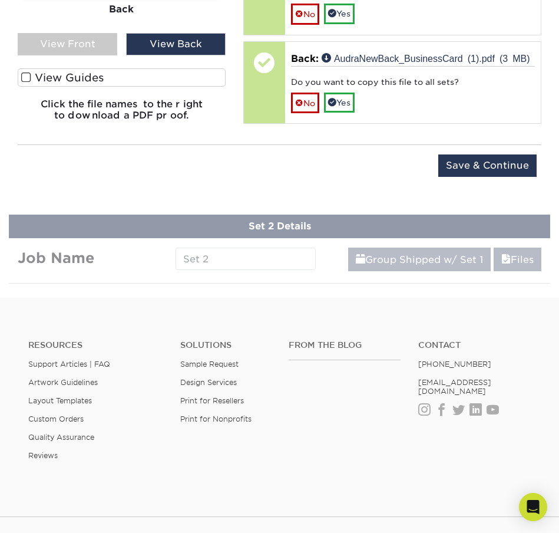
drag, startPoint x: 212, startPoint y: 258, endPoint x: 278, endPoint y: 245, distance: 67.9
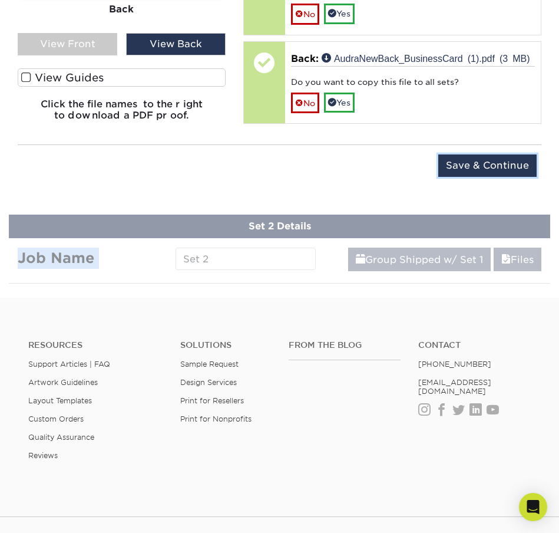
click at [495, 172] on input "Save & Continue" at bounding box center [488, 165] width 98 height 22
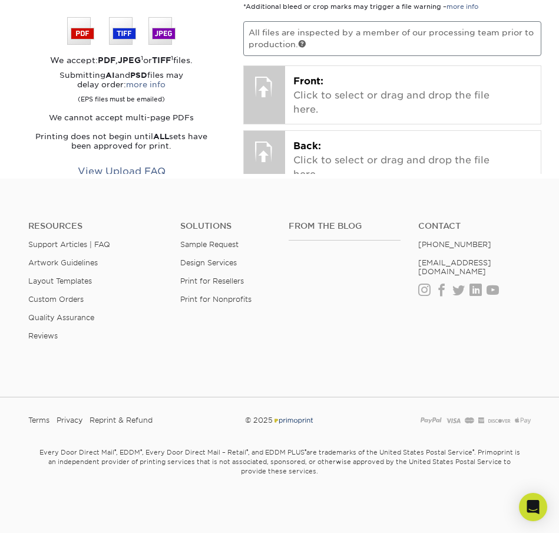
scroll to position [635, 0]
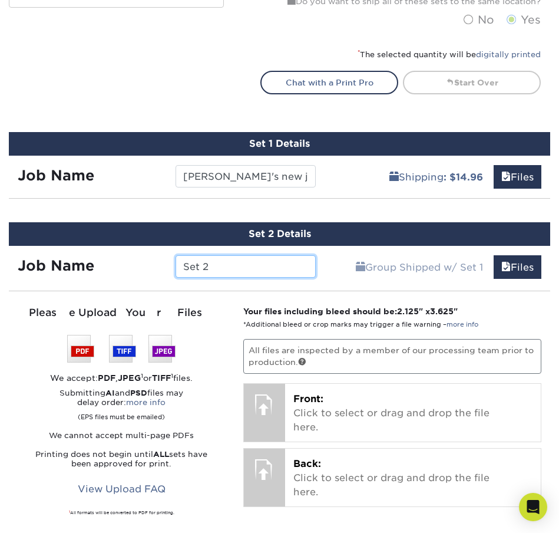
drag, startPoint x: 236, startPoint y: 272, endPoint x: 174, endPoint y: 271, distance: 61.3
click at [174, 271] on div "Set 2" at bounding box center [246, 266] width 158 height 22
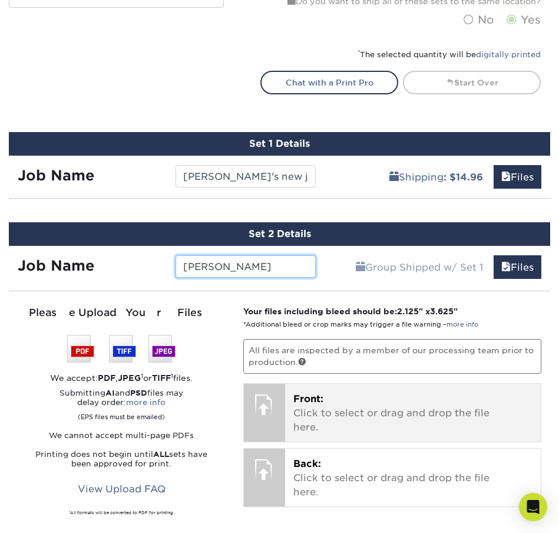
type input "Alan"
click at [307, 412] on p "Front: Click to select or drag and drop the file here." at bounding box center [413, 413] width 239 height 42
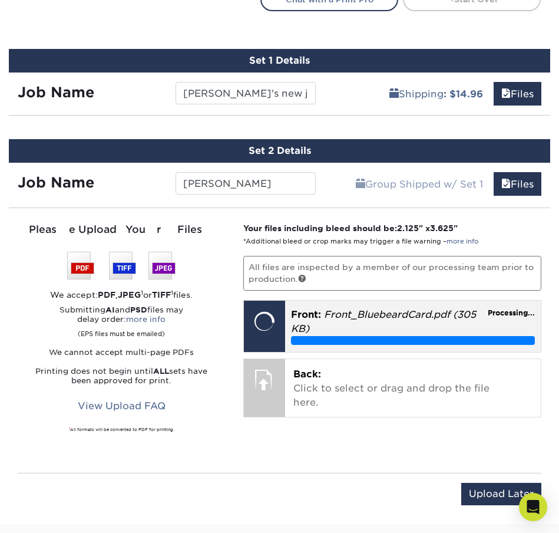
scroll to position [753, 0]
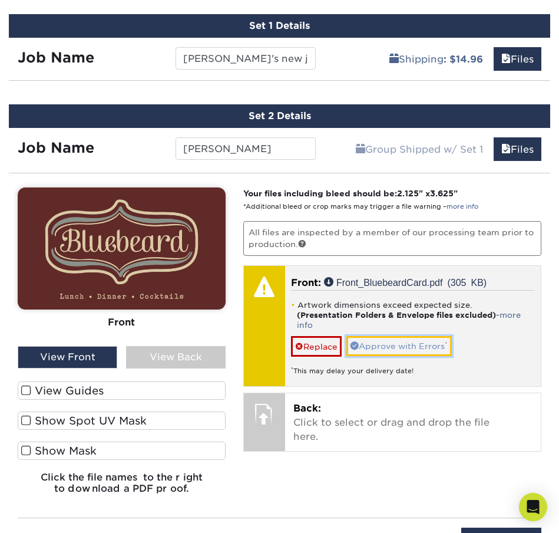
click at [406, 350] on link "Approve with Errors *" at bounding box center [400, 346] width 106 height 20
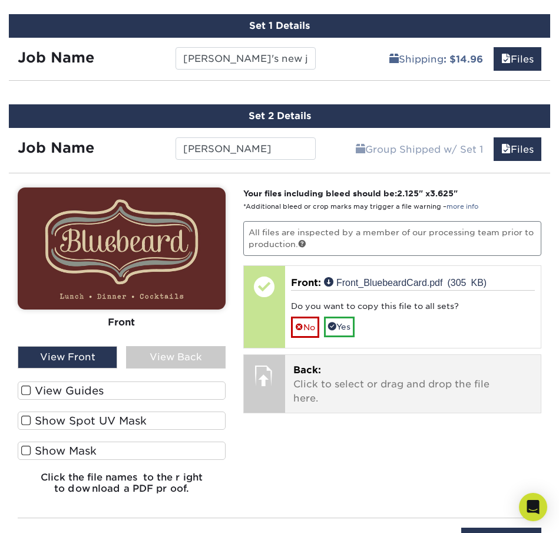
click at [377, 383] on p "Back: Click to select or drag and drop the file here." at bounding box center [413, 384] width 239 height 42
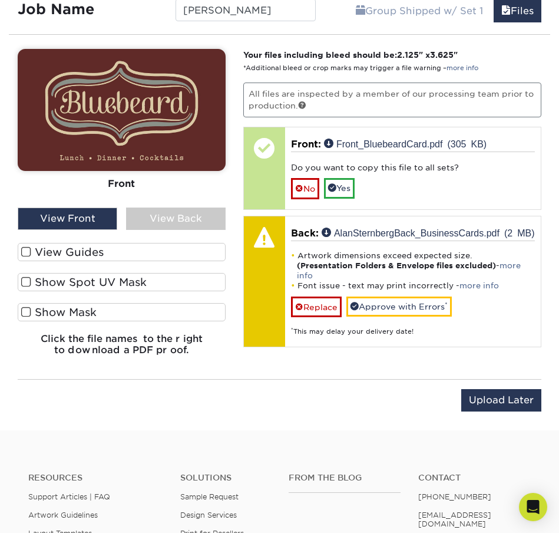
scroll to position [871, 0]
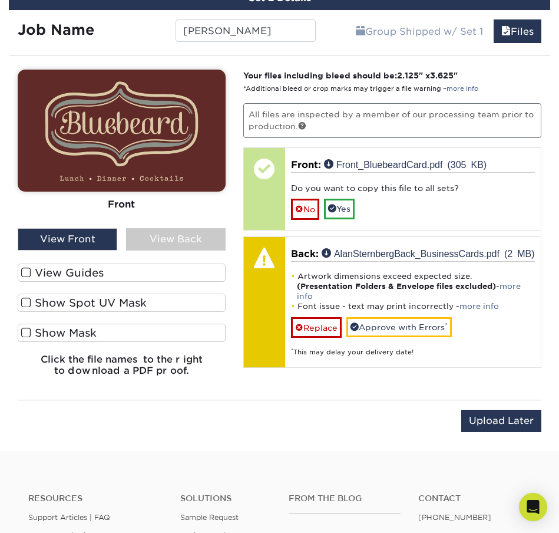
click at [187, 230] on div "View Back" at bounding box center [176, 239] width 100 height 22
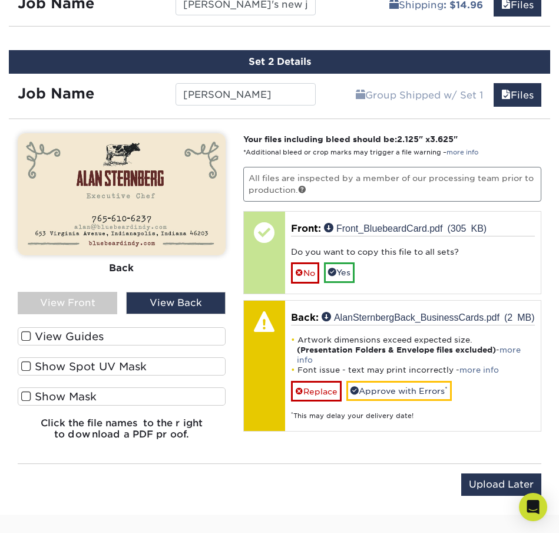
scroll to position [825, 0]
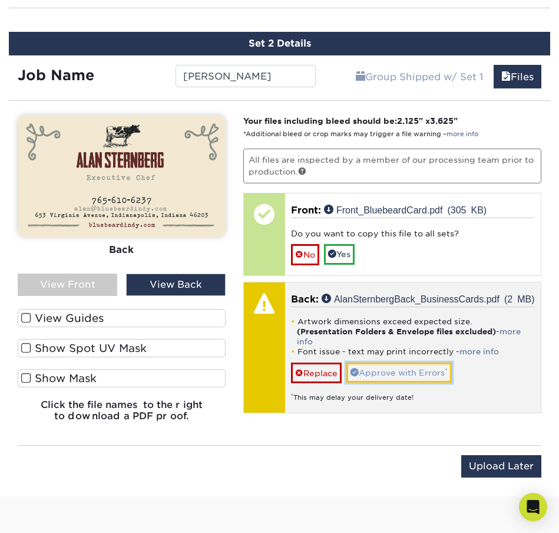
click at [387, 377] on link "Approve with Errors *" at bounding box center [400, 373] width 106 height 20
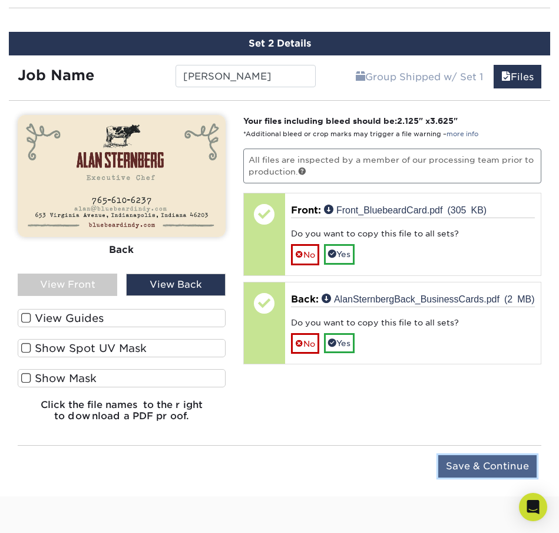
click at [468, 465] on input "Save & Continue" at bounding box center [488, 466] width 98 height 22
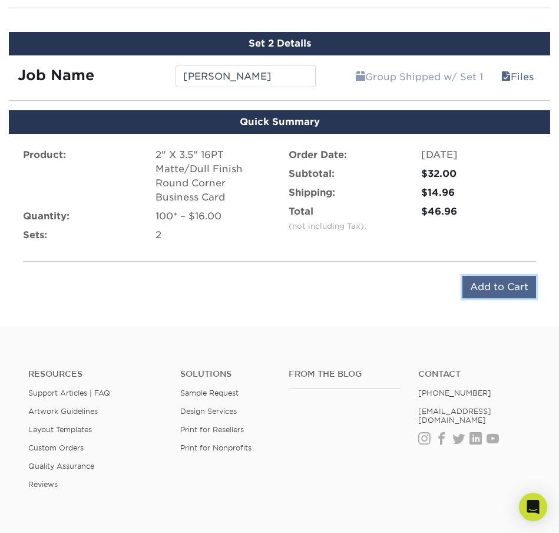
click at [478, 291] on input "Add to Cart" at bounding box center [500, 287] width 74 height 22
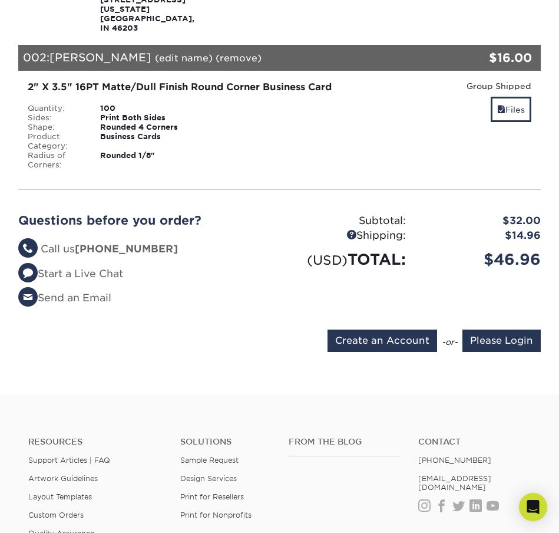
scroll to position [354, 0]
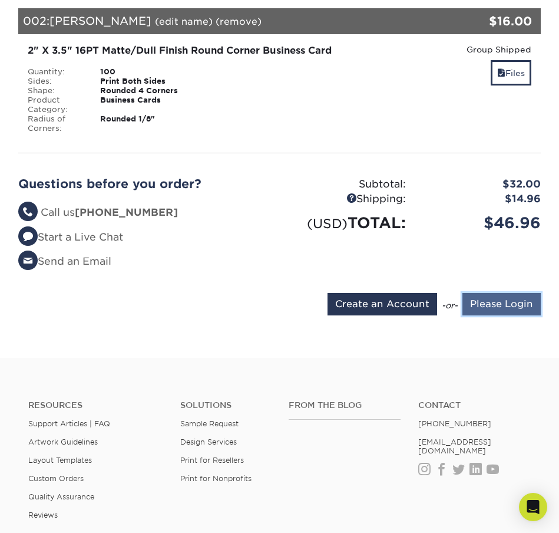
click at [493, 298] on input "Please Login" at bounding box center [502, 304] width 78 height 22
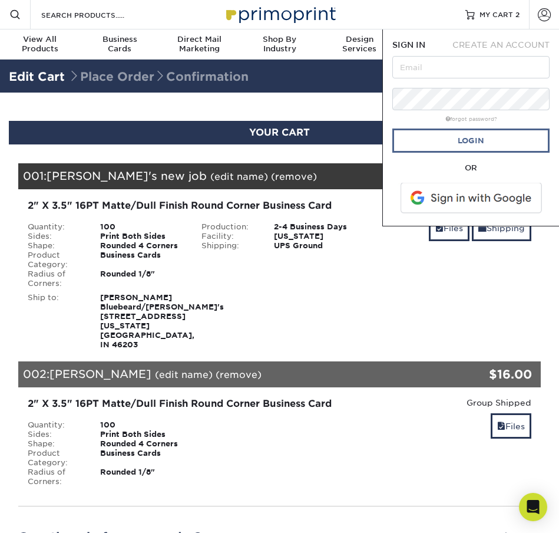
scroll to position [0, 0]
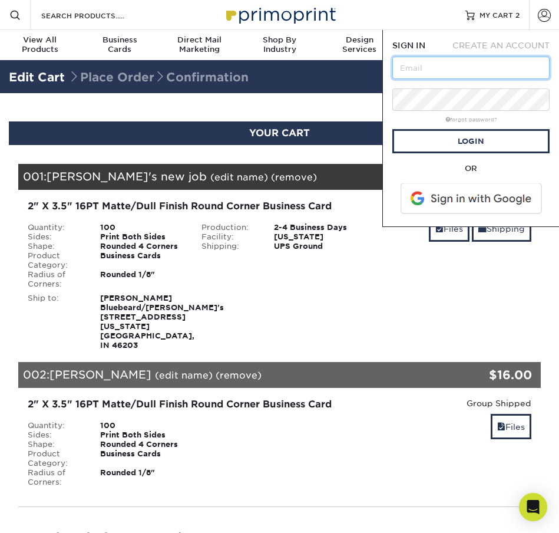
click at [459, 61] on input "text" at bounding box center [471, 68] width 157 height 22
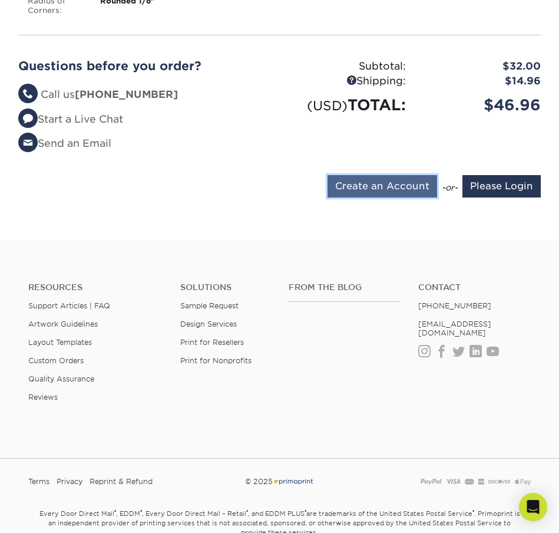
click at [384, 176] on input "Create an Account" at bounding box center [383, 186] width 110 height 22
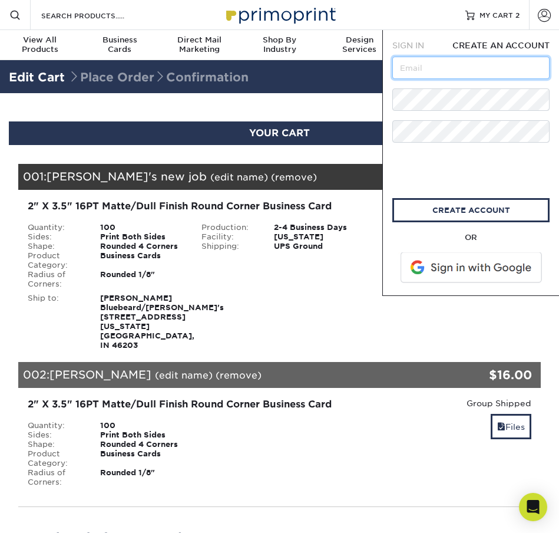
click at [456, 72] on input "text" at bounding box center [471, 68] width 157 height 22
type input "[PERSON_NAME][EMAIL_ADDRESS][DOMAIN_NAME]"
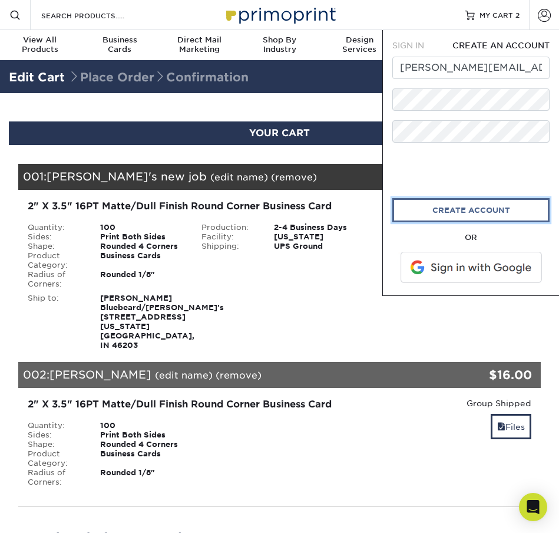
click at [437, 208] on link "create account" at bounding box center [471, 210] width 157 height 24
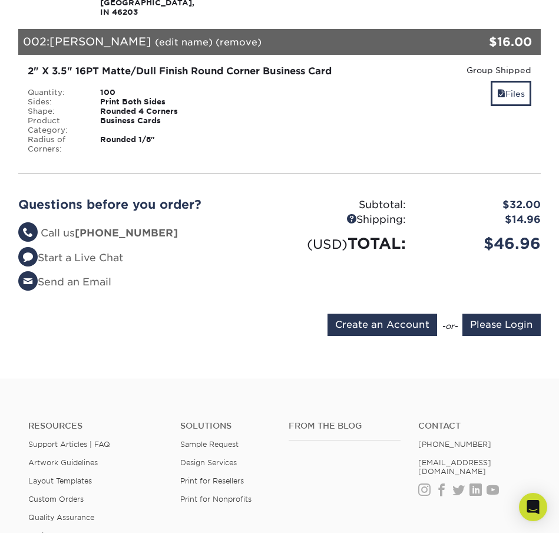
scroll to position [354, 0]
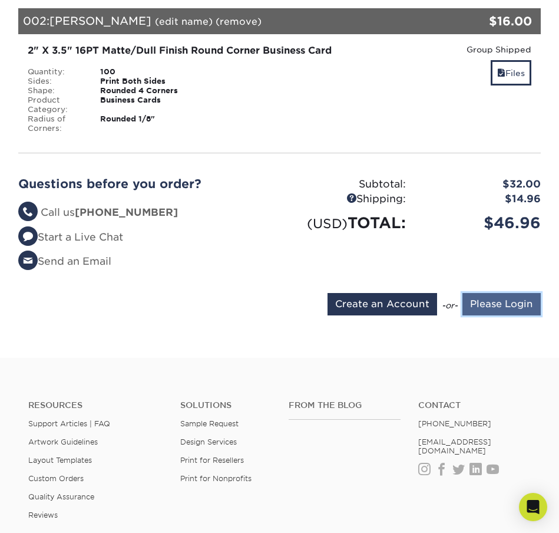
click at [486, 294] on input "Please Login" at bounding box center [502, 304] width 78 height 22
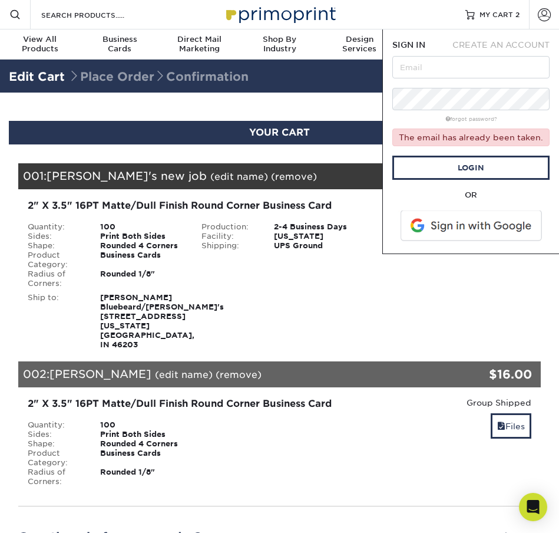
scroll to position [0, 0]
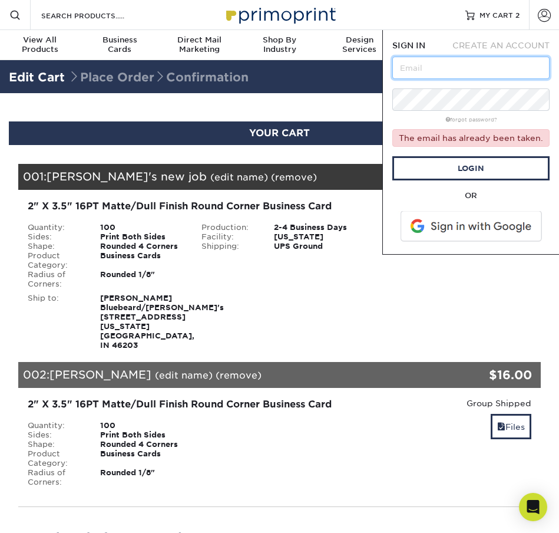
click at [454, 67] on input "text" at bounding box center [471, 68] width 157 height 22
type input "kim@bluebeardindy.com"
click at [484, 116] on div "forgot password?" at bounding box center [471, 118] width 157 height 11
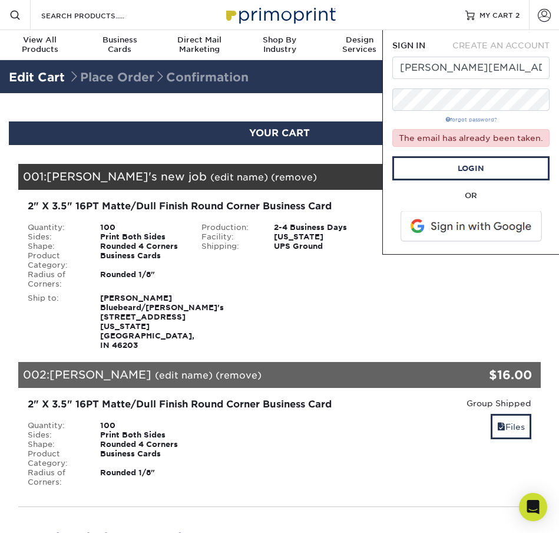
click at [480, 122] on link "forgot password?" at bounding box center [472, 120] width 52 height 6
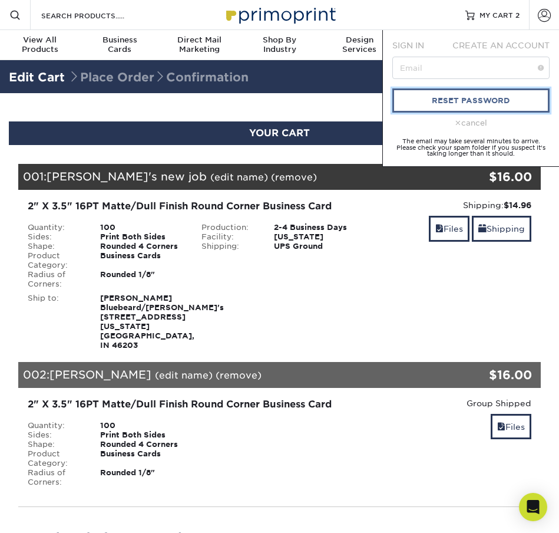
click at [473, 101] on link "reset password" at bounding box center [471, 100] width 157 height 24
click at [472, 100] on link "reset password" at bounding box center [471, 100] width 157 height 24
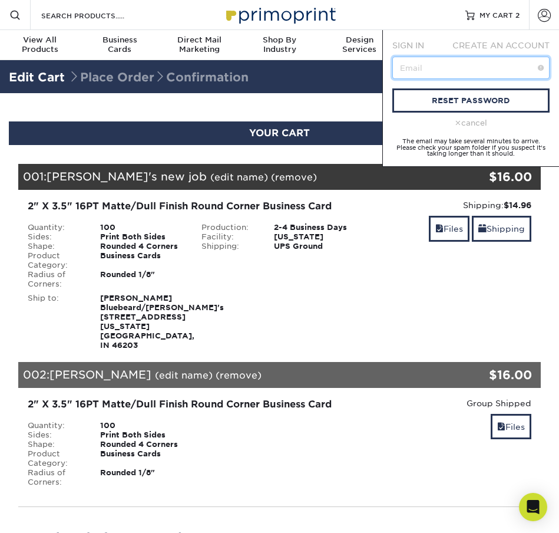
click at [446, 68] on input "text" at bounding box center [471, 68] width 157 height 22
type input "kim@bluebeardindy.com"
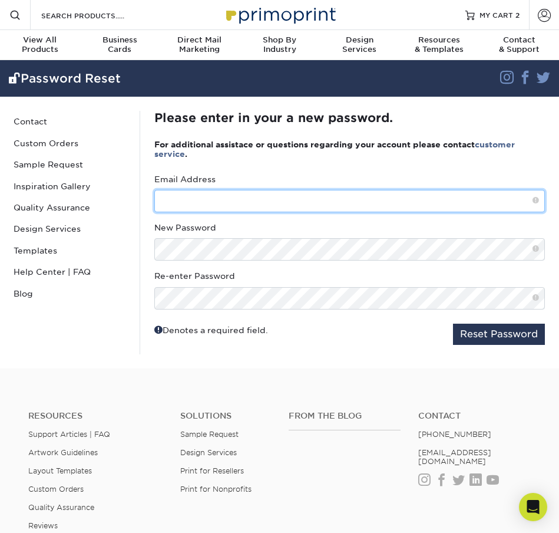
click at [226, 201] on input "text" at bounding box center [349, 201] width 391 height 22
type input "[PERSON_NAME][EMAIL_ADDRESS][DOMAIN_NAME]"
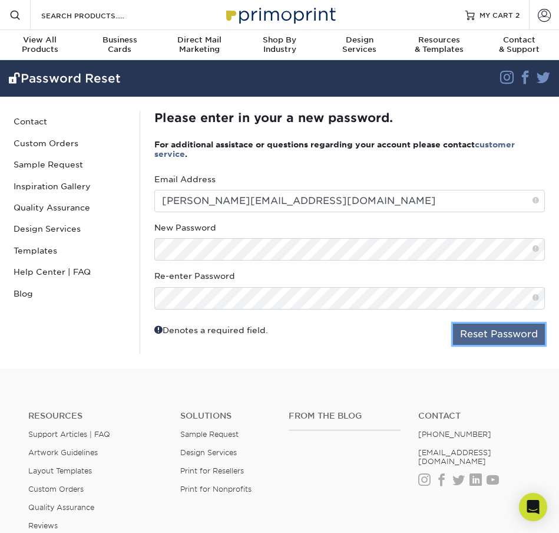
click at [490, 332] on button "Reset Password" at bounding box center [499, 334] width 92 height 21
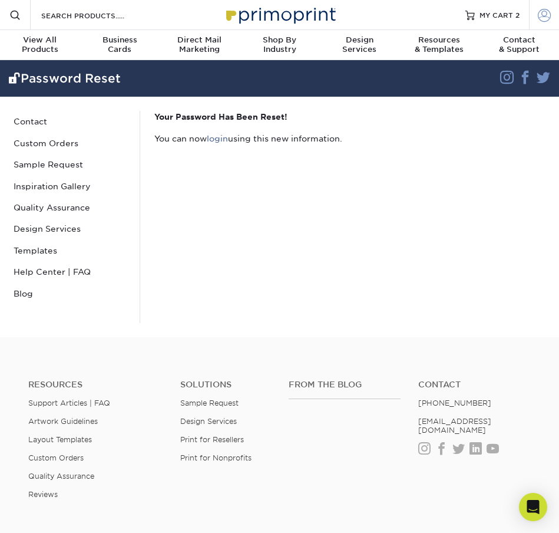
click at [541, 13] on span at bounding box center [544, 14] width 13 height 13
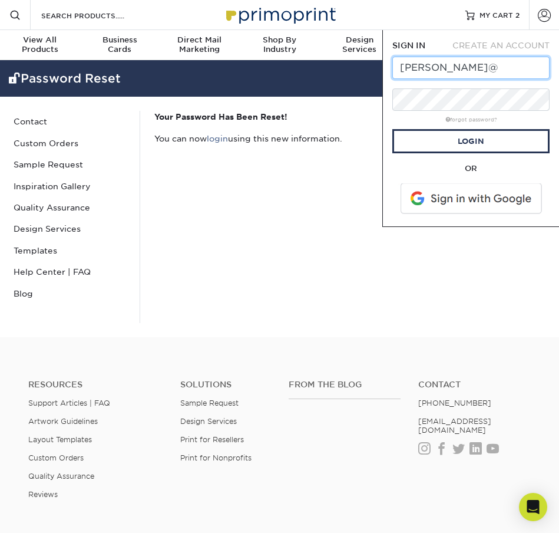
type input "[PERSON_NAME][EMAIL_ADDRESS][DOMAIN_NAME]"
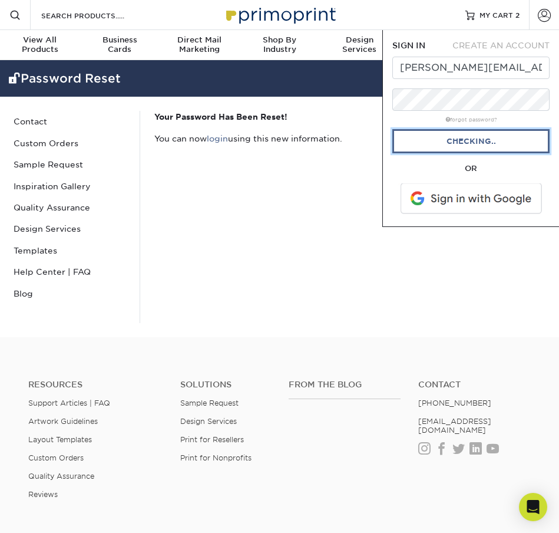
click at [469, 140] on link "Checking.." at bounding box center [471, 141] width 157 height 24
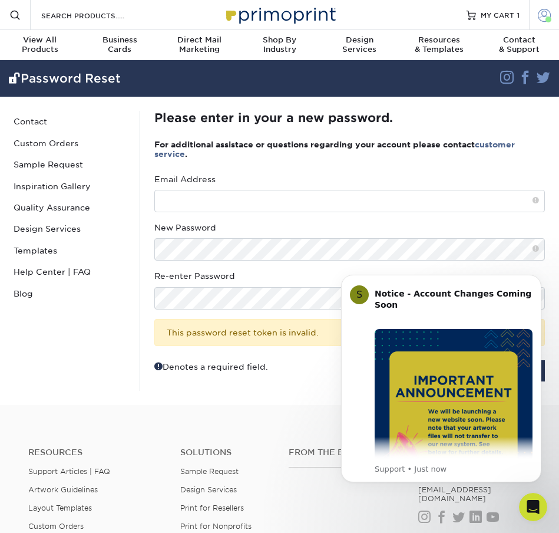
click at [543, 17] on span at bounding box center [544, 14] width 13 height 13
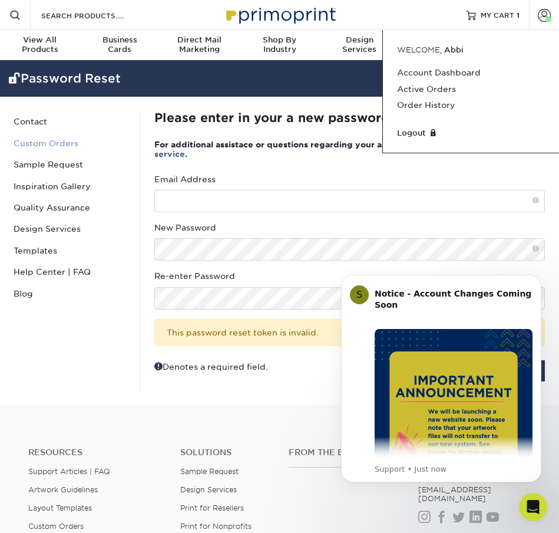
click at [116, 139] on link "Custom Orders" at bounding box center [70, 143] width 122 height 21
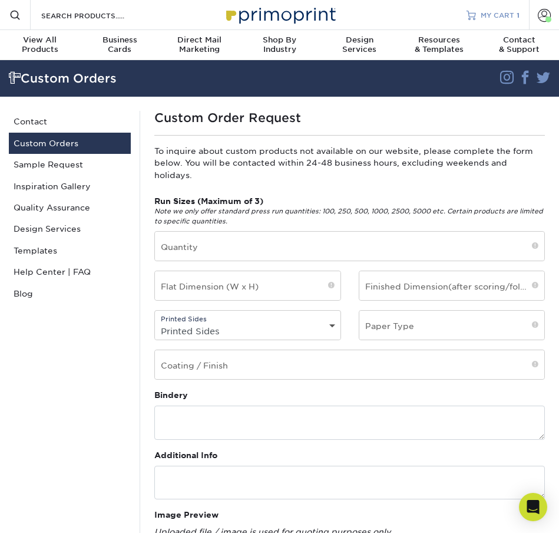
click at [495, 19] on span "MY CART" at bounding box center [498, 15] width 34 height 10
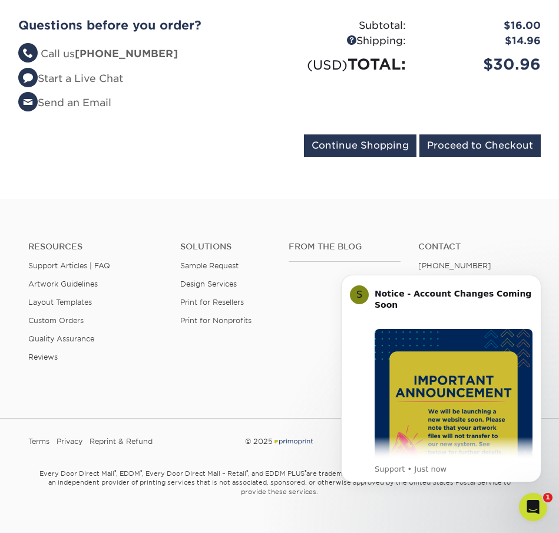
scroll to position [386, 0]
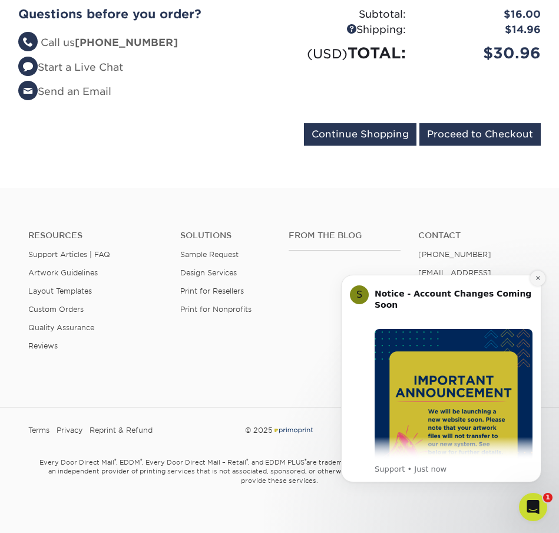
click at [541, 280] on icon "Dismiss notification" at bounding box center [538, 278] width 6 height 6
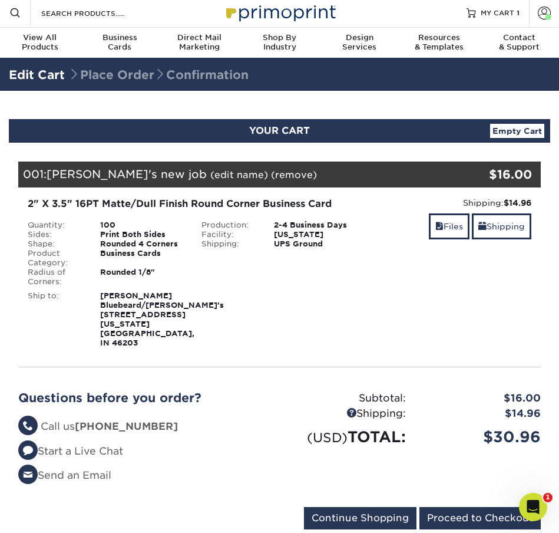
scroll to position [0, 0]
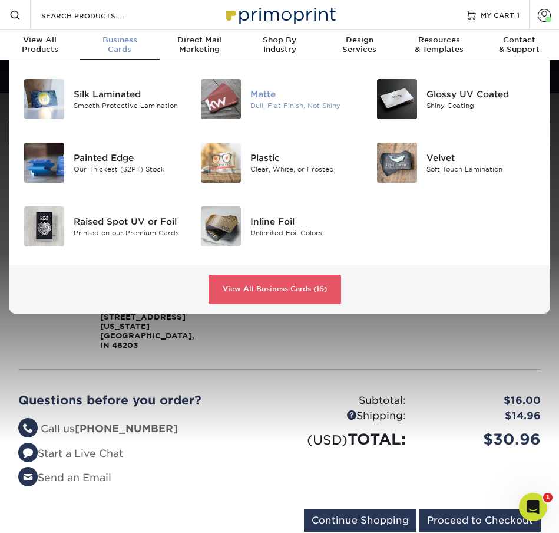
click at [284, 98] on div "Matte" at bounding box center [305, 94] width 109 height 13
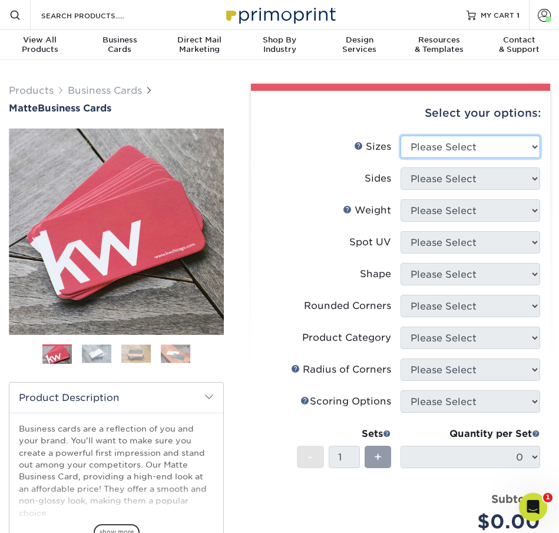
click at [449, 143] on select "Please Select 1.5" x 3.5" - Mini 1.75" x 3.5" - Mini 2" x 2" - Square 2" x 3" -…" at bounding box center [471, 147] width 140 height 22
select select "2.00x3.50"
click at [401, 136] on select "Please Select 1.5" x 3.5" - Mini 1.75" x 3.5" - Mini 2" x 2" - Square 2" x 3" -…" at bounding box center [471, 147] width 140 height 22
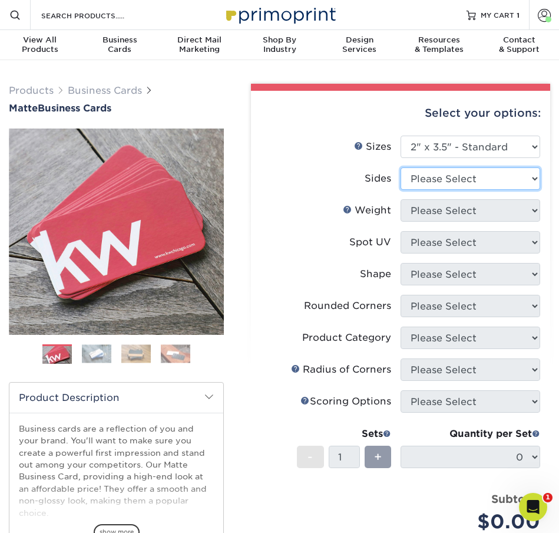
click at [444, 180] on select "Please Select Print Both Sides Print Front Only" at bounding box center [471, 178] width 140 height 22
select select "13abbda7-1d64-4f25-8bb2-c179b224825d"
click at [401, 167] on select "Please Select Print Both Sides Print Front Only" at bounding box center [471, 178] width 140 height 22
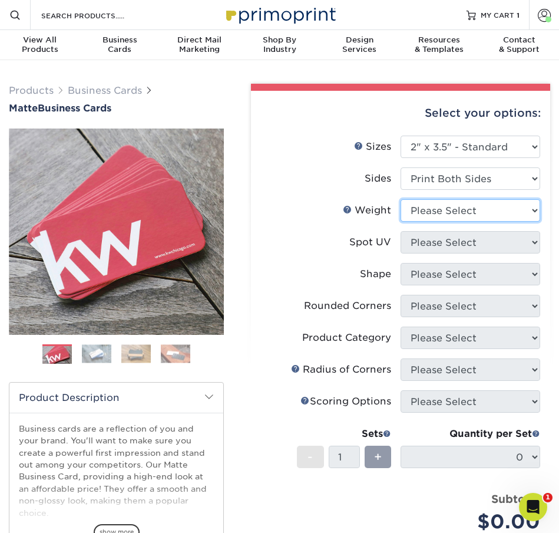
click at [445, 211] on select "Please Select 16PT 14PT" at bounding box center [471, 210] width 140 height 22
select select "16PT"
click at [401, 199] on select "Please Select 16PT 14PT" at bounding box center [471, 210] width 140 height 22
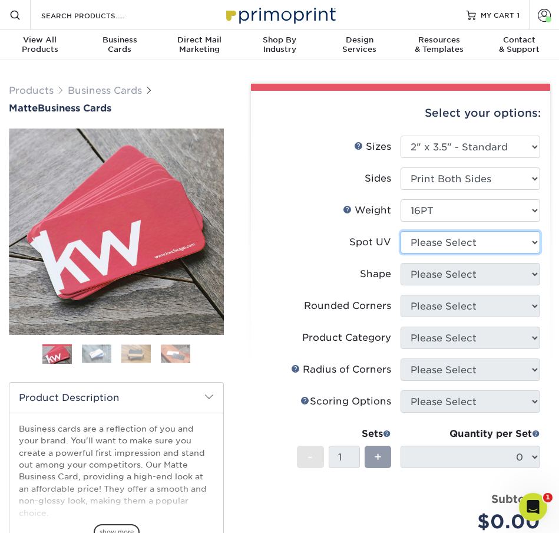
click at [448, 241] on select "Please Select No Spot UV Front and Back (Both Sides) Front Only Back Only" at bounding box center [471, 242] width 140 height 22
select select "3"
click at [401, 231] on select "Please Select No Spot UV Front and Back (Both Sides) Front Only Back Only" at bounding box center [471, 242] width 140 height 22
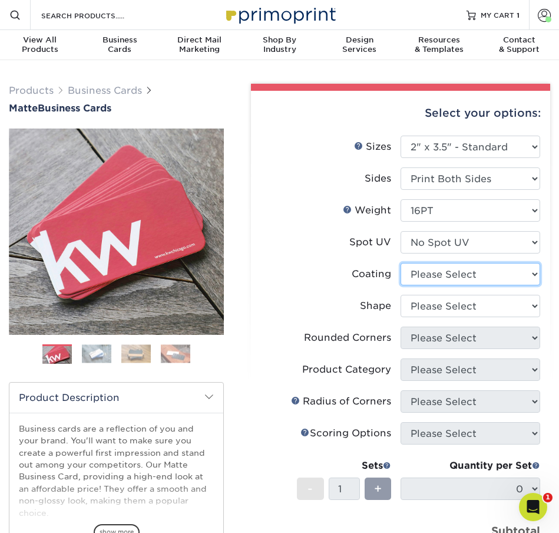
click at [448, 278] on select at bounding box center [471, 274] width 140 height 22
select select "121bb7b5-3b4d-429f-bd8d-bbf80e953313"
click at [401, 263] on select at bounding box center [471, 274] width 140 height 22
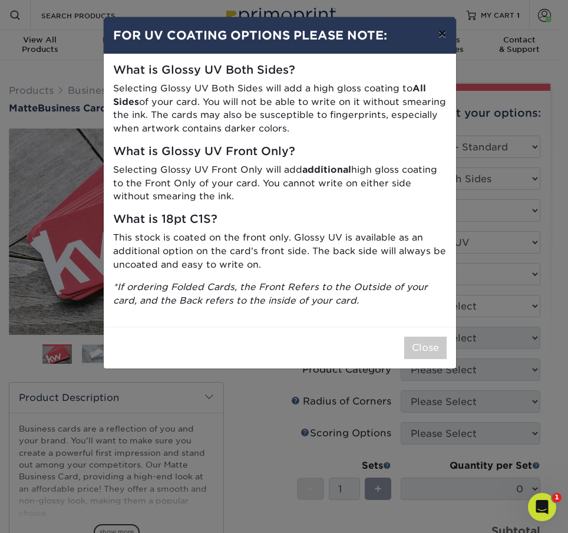
click at [441, 36] on button "×" at bounding box center [442, 33] width 27 height 33
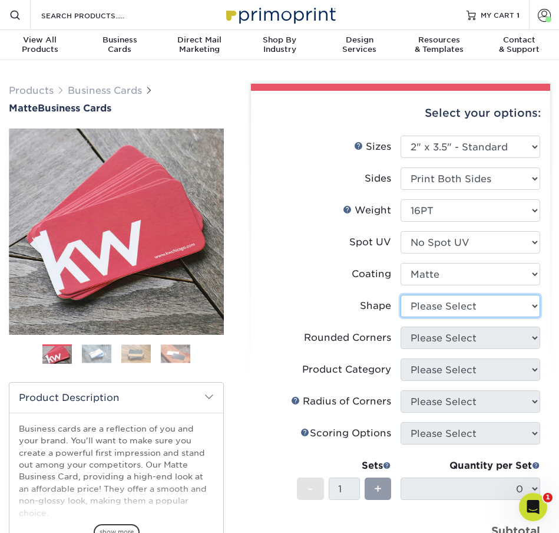
click at [469, 298] on select "Please Select Standard Oval" at bounding box center [471, 306] width 140 height 22
select select "standard"
click at [401, 295] on select "Please Select Standard Oval" at bounding box center [471, 306] width 140 height 22
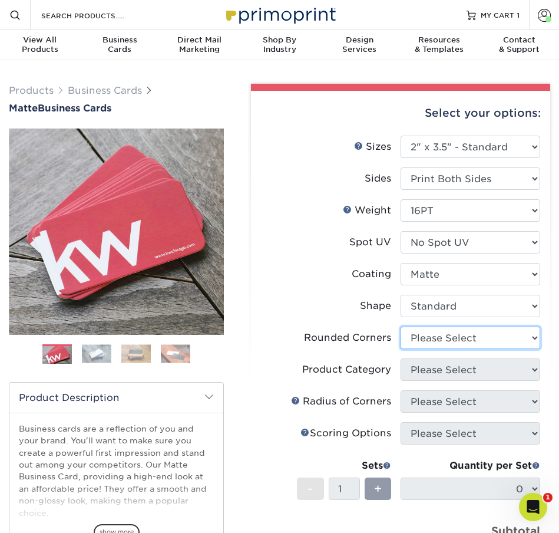
click at [449, 341] on select "Please Select Yes - Round 2 Corners Yes - Round 4 Corners No" at bounding box center [471, 338] width 140 height 22
select select "7672df9e-0e0a-464d-8e1f-920c575e4da3"
click at [401, 327] on select "Please Select Yes - Round 2 Corners Yes - Round 4 Corners No" at bounding box center [471, 338] width 140 height 22
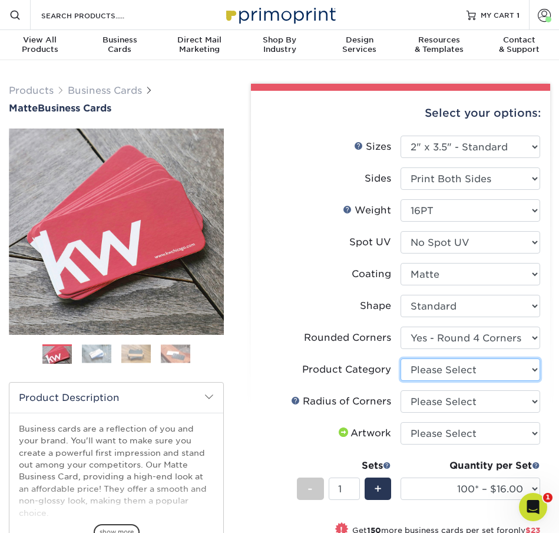
click at [437, 371] on select "Please Select Business Cards" at bounding box center [471, 369] width 140 height 22
select select "3b5148f1-0588-4f88-a218-97bcfdce65c1"
click at [401, 358] on select "Please Select Business Cards" at bounding box center [471, 369] width 140 height 22
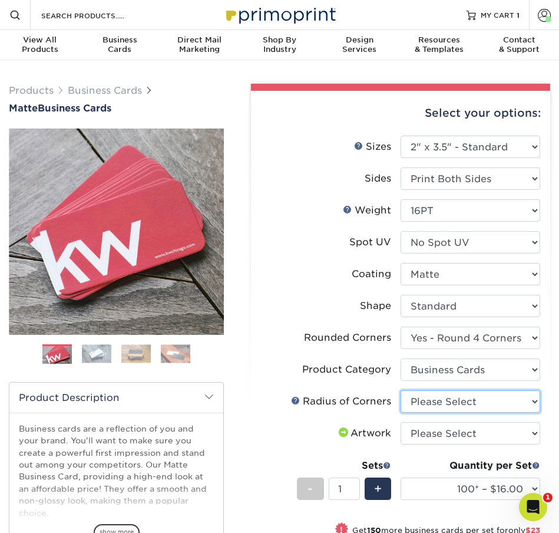
click at [438, 402] on select "Please Select Rounded 1/8" Rounded 1/4"" at bounding box center [471, 401] width 140 height 22
select select "589680c7-ee9a-431b-9d12-d7aeb1386a97"
click at [401, 390] on select "Please Select Rounded 1/8" Rounded 1/4"" at bounding box center [471, 401] width 140 height 22
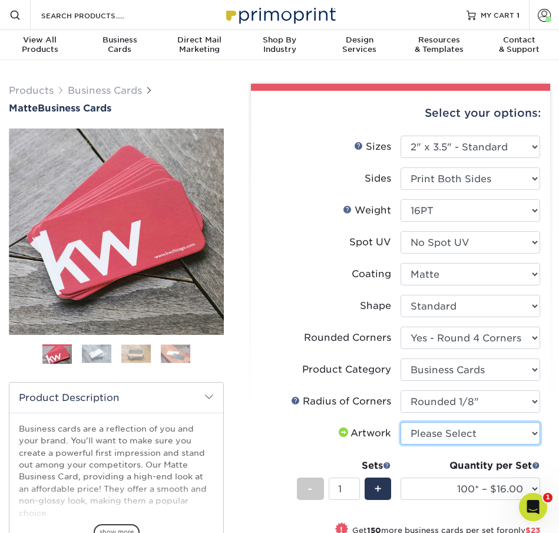
click at [441, 436] on select "Please Select I will upload files I need a design - $100" at bounding box center [471, 433] width 140 height 22
select select "upload"
click at [401, 422] on select "Please Select I will upload files I need a design - $100" at bounding box center [471, 433] width 140 height 22
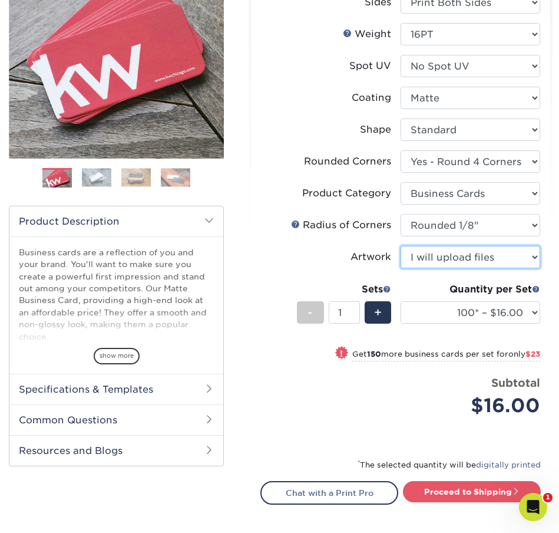
scroll to position [177, 0]
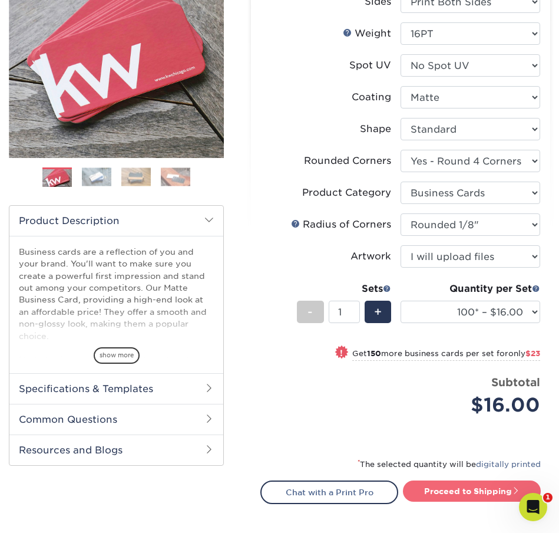
click at [470, 492] on link "Proceed to Shipping" at bounding box center [472, 490] width 138 height 21
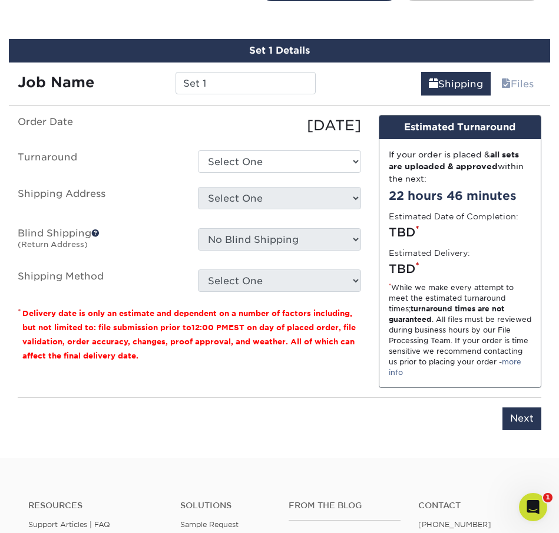
scroll to position [689, 0]
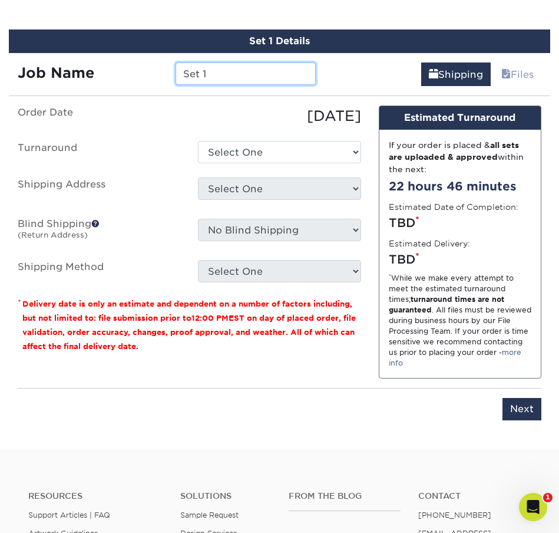
click at [200, 67] on input "Set 1" at bounding box center [246, 73] width 140 height 22
drag, startPoint x: 223, startPoint y: 73, endPoint x: 129, endPoint y: 72, distance: 93.7
click at [129, 72] on div "Job Name Set 1" at bounding box center [167, 73] width 316 height 22
type input "Alan"
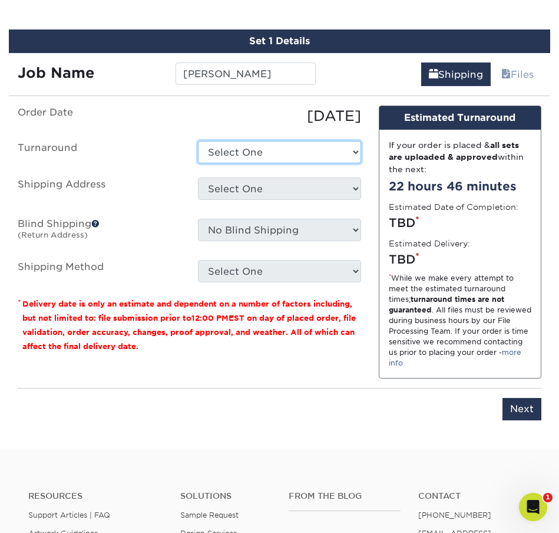
click at [299, 149] on select "Select One 2-4 Business Days 2 Day Next Business Day" at bounding box center [279, 152] width 163 height 22
select select "1a14f52c-e88e-4b57-988e-4a9ef63b1916"
click at [198, 141] on select "Select One 2-4 Business Days 2 Day Next Business Day" at bounding box center [279, 152] width 163 height 22
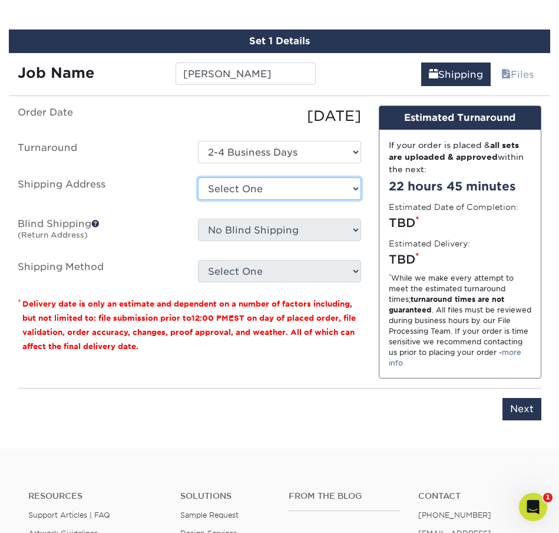
click at [294, 183] on select "Select One Bluebeard Bluebeard Work + Add New Address" at bounding box center [279, 188] width 163 height 22
select select "23361"
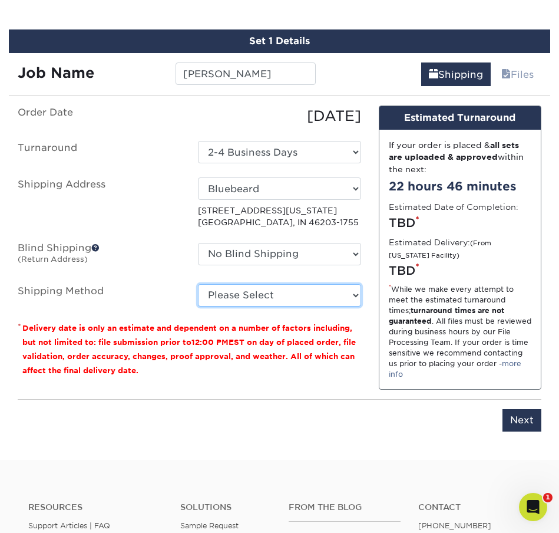
click at [350, 295] on select "Please Select Ground Shipping (+$7.84) 3 Day Shipping Service (+$15.36) 2 Day A…" at bounding box center [279, 295] width 163 height 22
select select "03"
click at [198, 284] on select "Please Select Ground Shipping (+$7.84) 3 Day Shipping Service (+$15.36) 2 Day A…" at bounding box center [279, 295] width 163 height 22
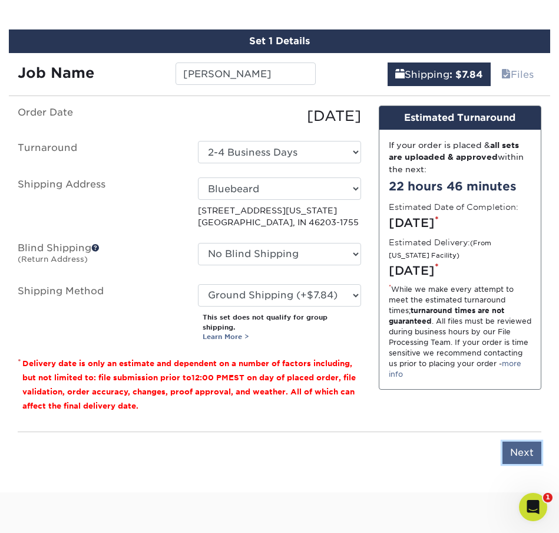
click at [525, 444] on input "Next" at bounding box center [522, 453] width 39 height 22
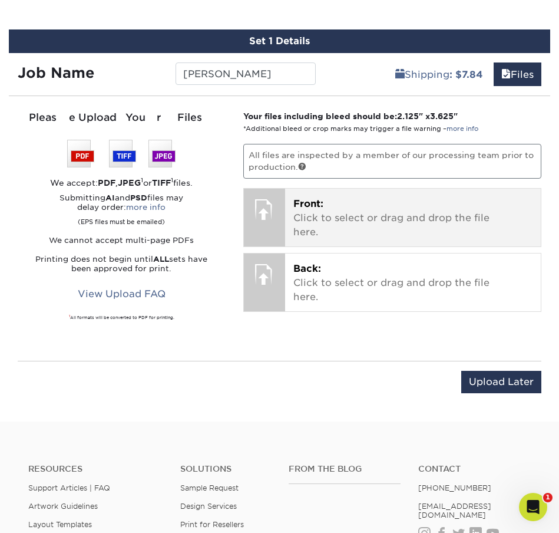
click at [347, 227] on p "Front: Click to select or drag and drop the file here." at bounding box center [413, 218] width 239 height 42
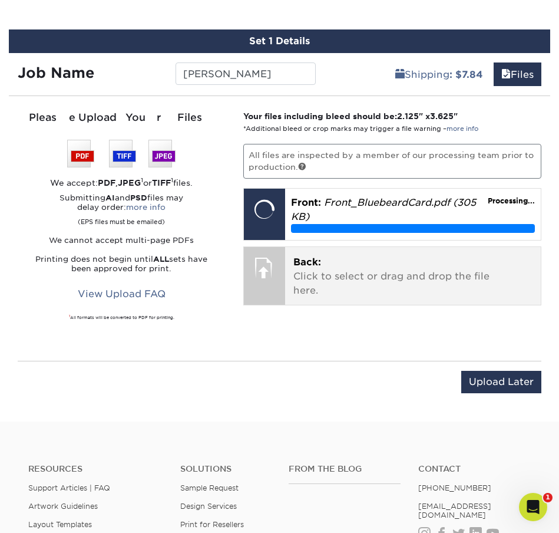
click at [312, 275] on p "Back: Click to select or drag and drop the file here." at bounding box center [413, 276] width 239 height 42
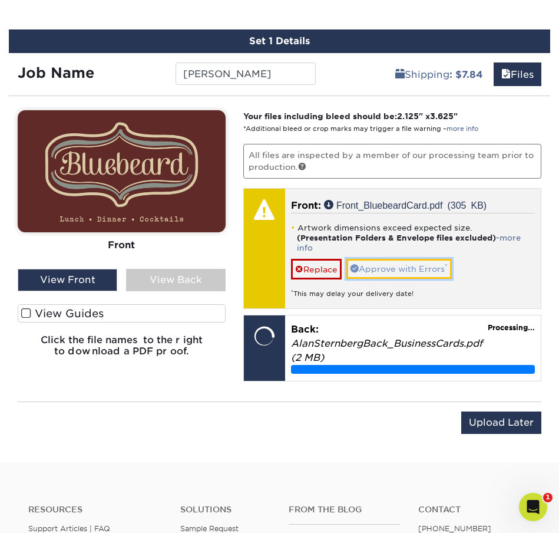
click at [430, 269] on link "Approve with Errors *" at bounding box center [400, 269] width 106 height 20
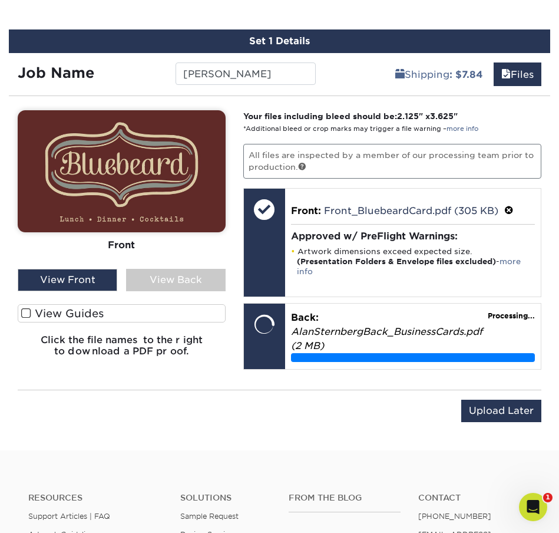
click at [149, 277] on div "View Back" at bounding box center [176, 280] width 100 height 22
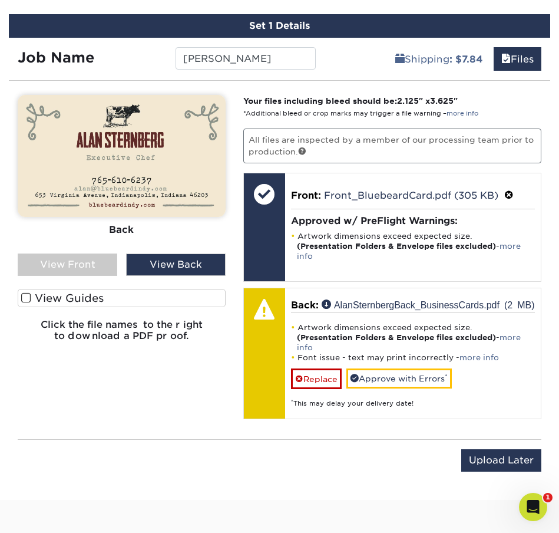
scroll to position [707, 0]
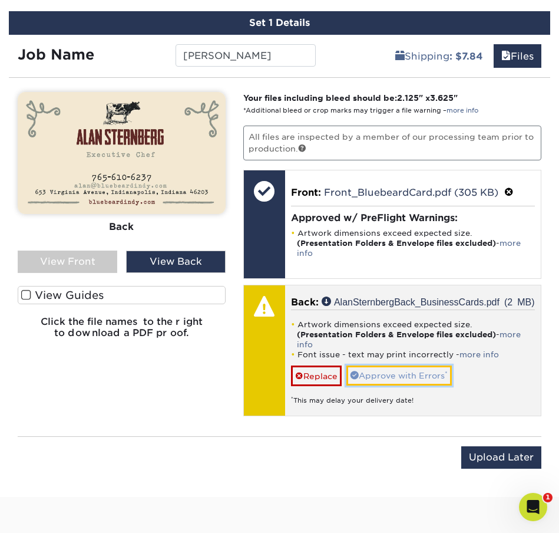
click at [390, 375] on link "Approve with Errors *" at bounding box center [400, 375] width 106 height 20
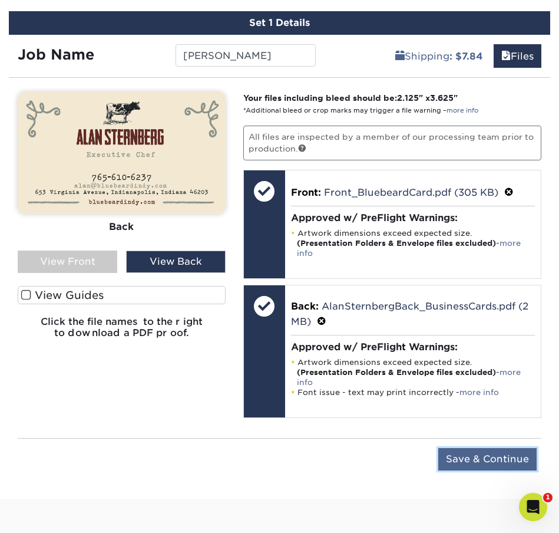
click at [477, 457] on input "Save & Continue" at bounding box center [488, 459] width 98 height 22
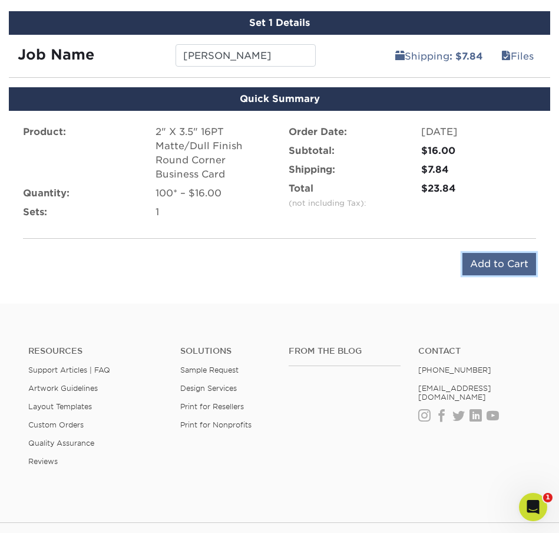
click at [488, 267] on input "Add to Cart" at bounding box center [500, 264] width 74 height 22
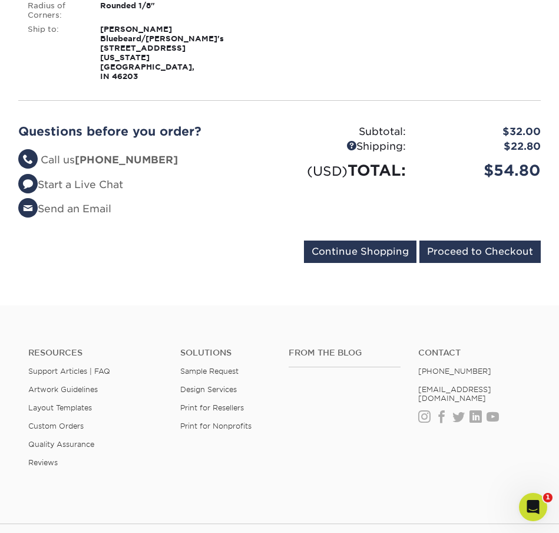
scroll to position [472, 0]
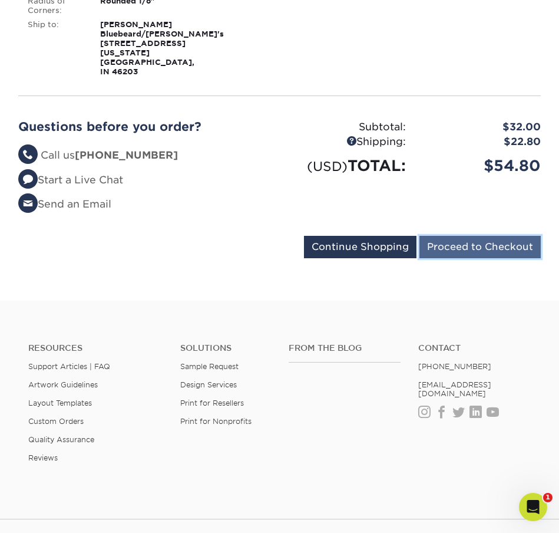
click at [496, 236] on input "Proceed to Checkout" at bounding box center [480, 247] width 121 height 22
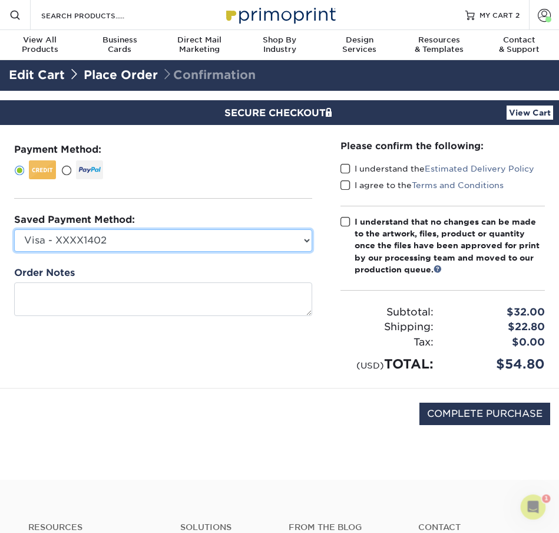
click at [164, 236] on select "Visa - XXXX1402 Visa - XXXX6554 Visa - XXXX4694 New Credit Card" at bounding box center [163, 240] width 298 height 22
select select "70514"
click at [14, 229] on select "Visa - XXXX1402 Visa - XXXX6554 Visa - XXXX4694 New Credit Card" at bounding box center [163, 240] width 298 height 22
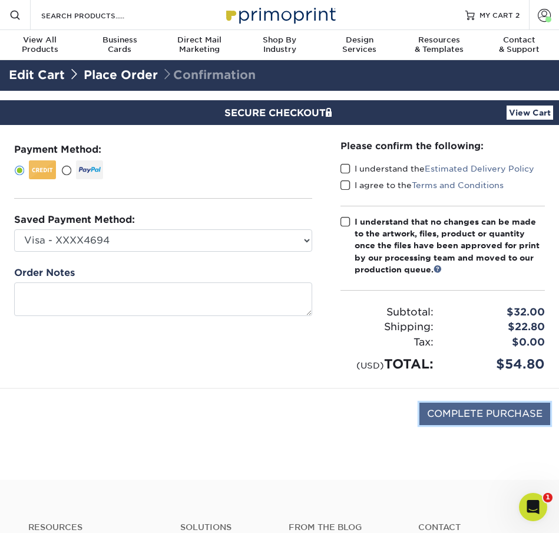
click at [447, 412] on input "COMPLETE PURCHASE" at bounding box center [485, 414] width 131 height 22
click at [462, 416] on input "COMPLETE PURCHASE" at bounding box center [485, 414] width 131 height 22
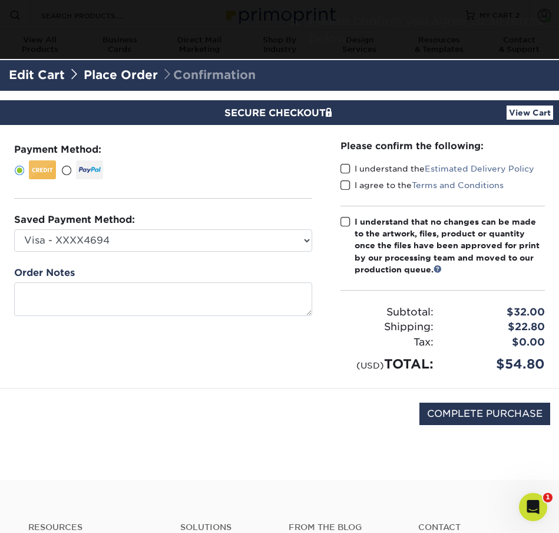
click at [345, 169] on span at bounding box center [346, 168] width 10 height 11
click at [0, 0] on input "I understand the Estimated Delivery Policy" at bounding box center [0, 0] width 0 height 0
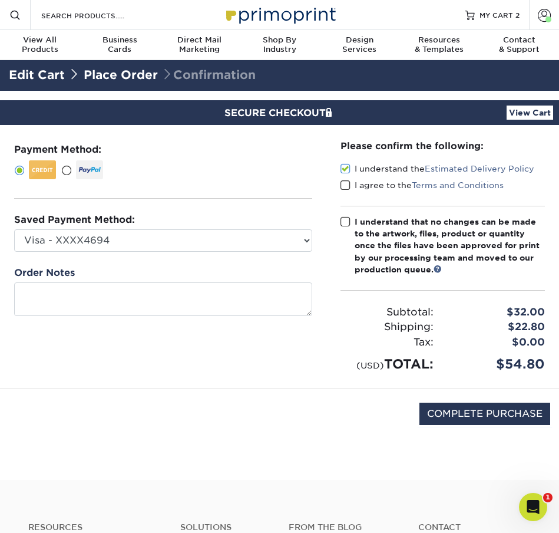
click at [349, 187] on span at bounding box center [346, 185] width 10 height 11
click at [0, 0] on input "I agree to the Terms and Conditions" at bounding box center [0, 0] width 0 height 0
click at [342, 225] on span at bounding box center [346, 221] width 10 height 11
click at [0, 0] on input "I understand that no changes can be made to the artwork, files, product or quan…" at bounding box center [0, 0] width 0 height 0
click at [437, 411] on input "COMPLETE PURCHASE" at bounding box center [485, 414] width 131 height 22
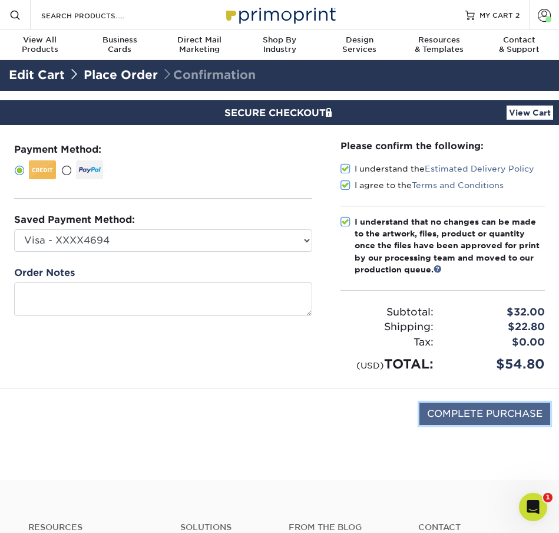
type input "PROCESSING, PLEASE WAIT..."
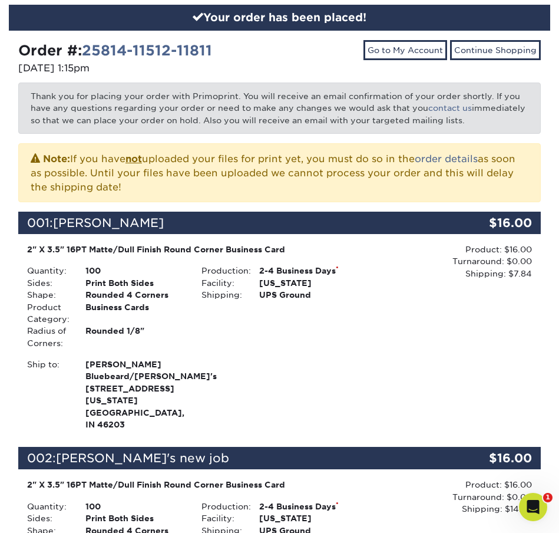
scroll to position [59, 0]
